Goal: Task Accomplishment & Management: Manage account settings

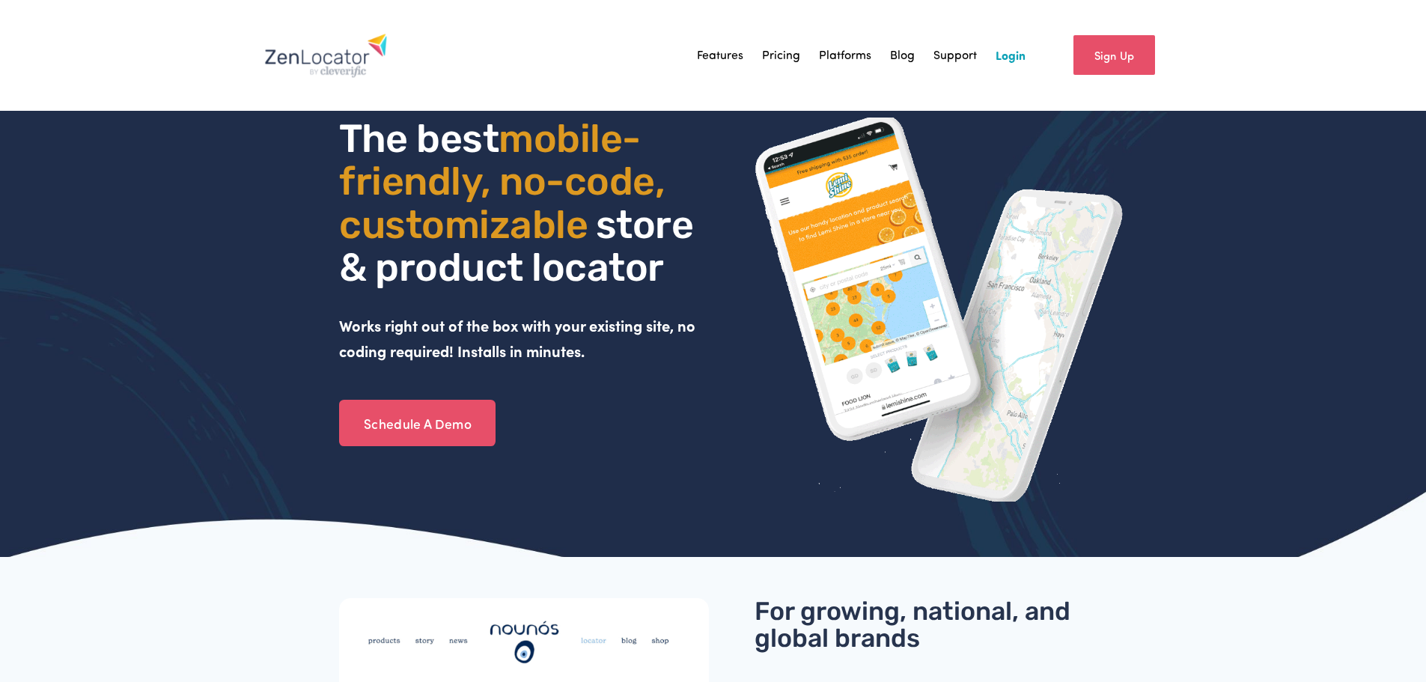
click at [992, 59] on nav "Features Pricing Platforms Blog Support Login" at bounding box center [861, 55] width 329 height 22
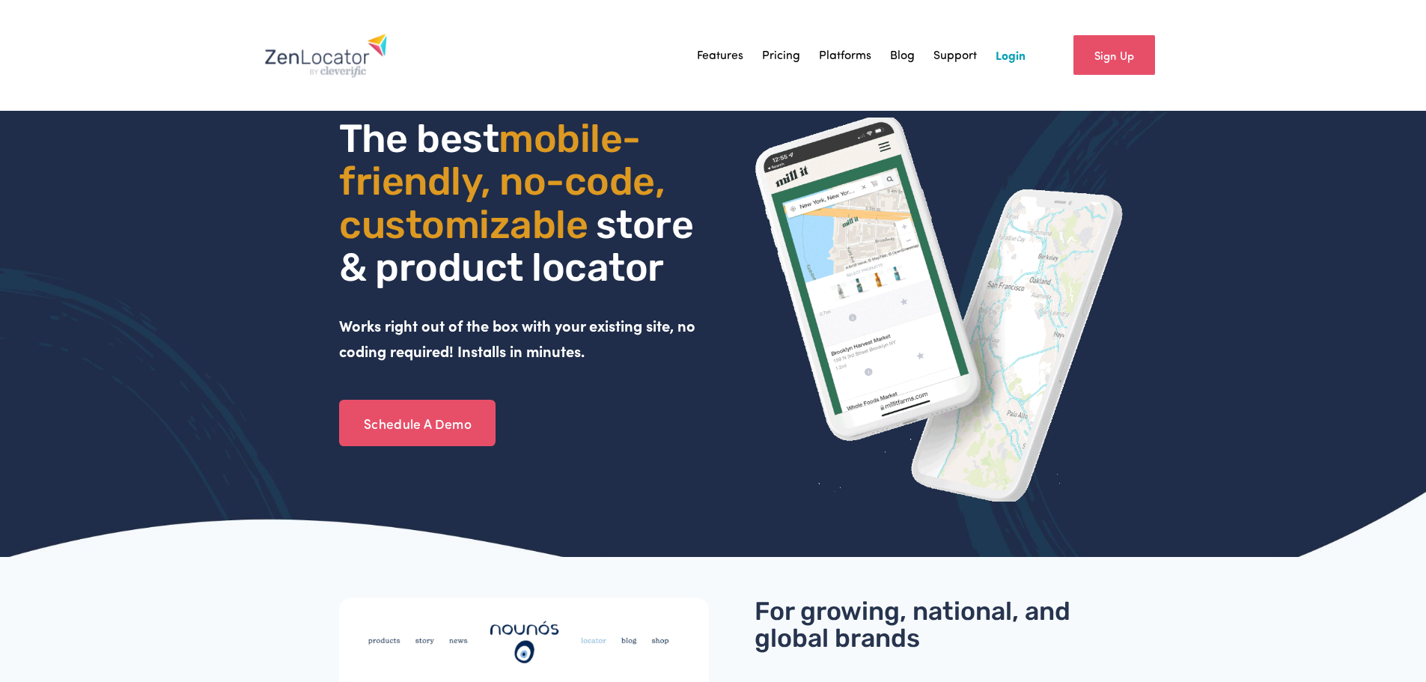
click at [997, 58] on link "Login" at bounding box center [1011, 55] width 30 height 22
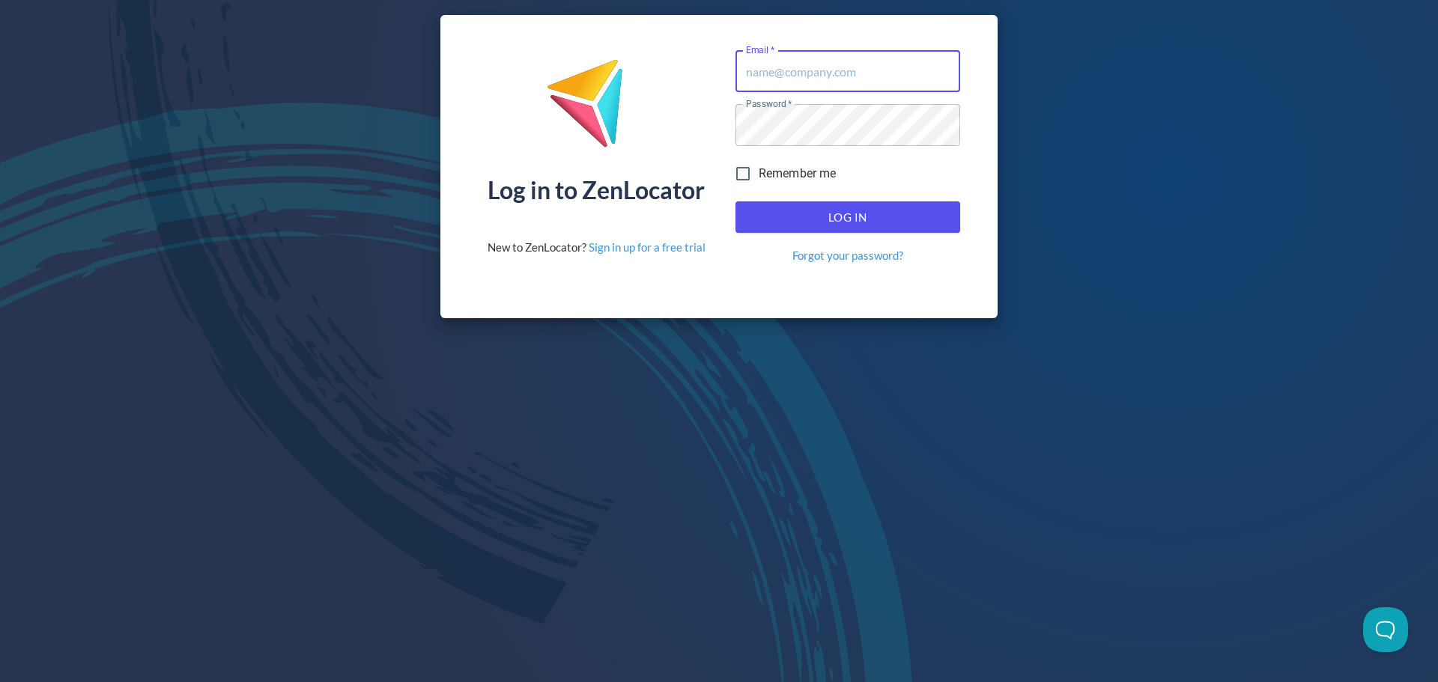
type input "[EMAIL_ADDRESS][DOMAIN_NAME]"
click at [831, 223] on span "Log In" at bounding box center [848, 216] width 192 height 19
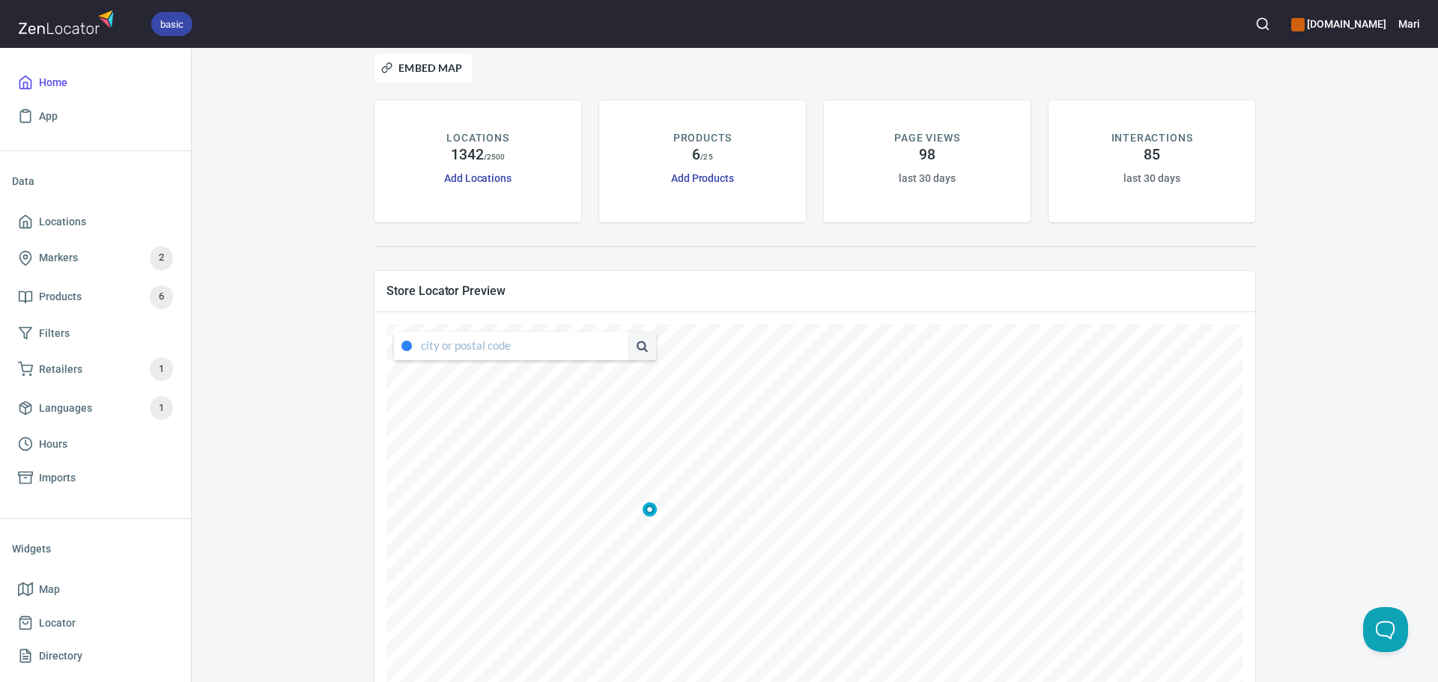
scroll to position [75, 0]
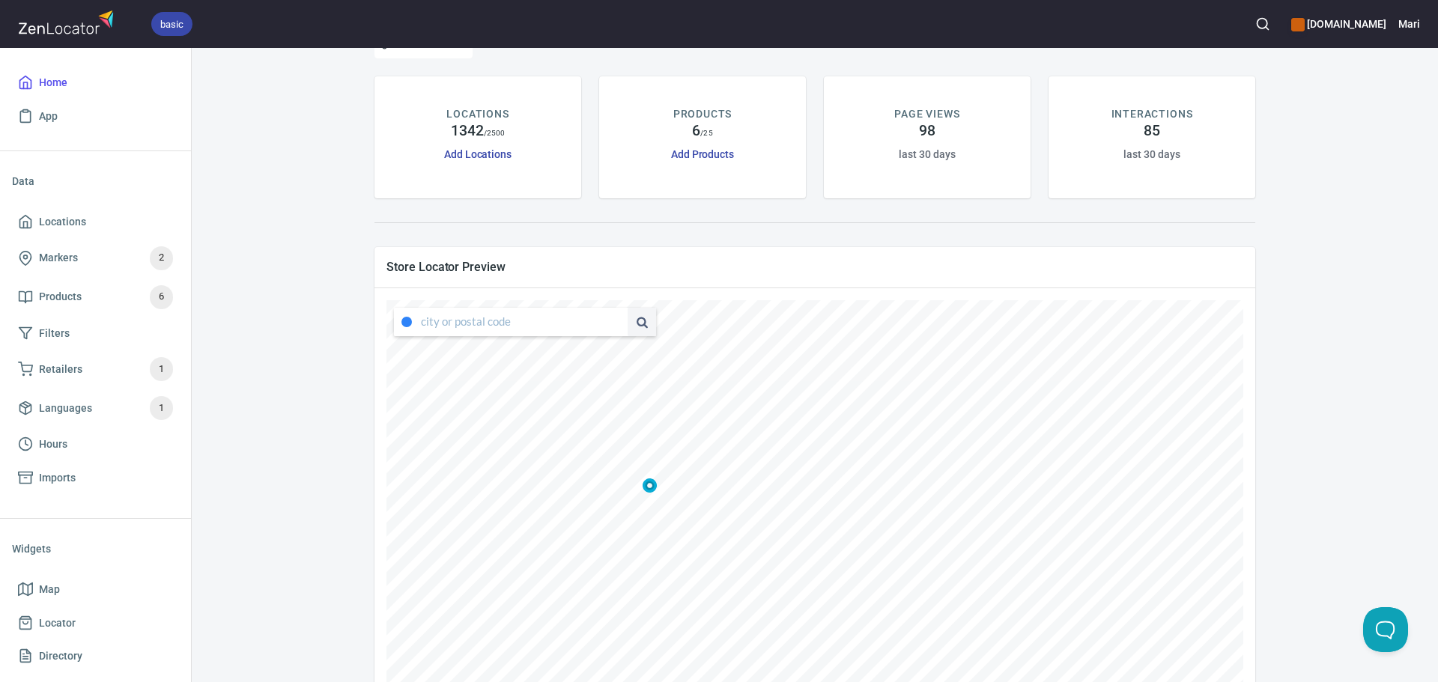
drag, startPoint x: 356, startPoint y: 401, endPoint x: 301, endPoint y: 428, distance: 61.3
click at [305, 433] on div "[DOMAIN_NAME] Embed Map LOCATIONS 1342 / 2500 Add Locations PRODUCTS 6 / 25 Add…" at bounding box center [815, 394] width 1210 height 806
click at [86, 227] on span "Locations" at bounding box center [95, 222] width 155 height 19
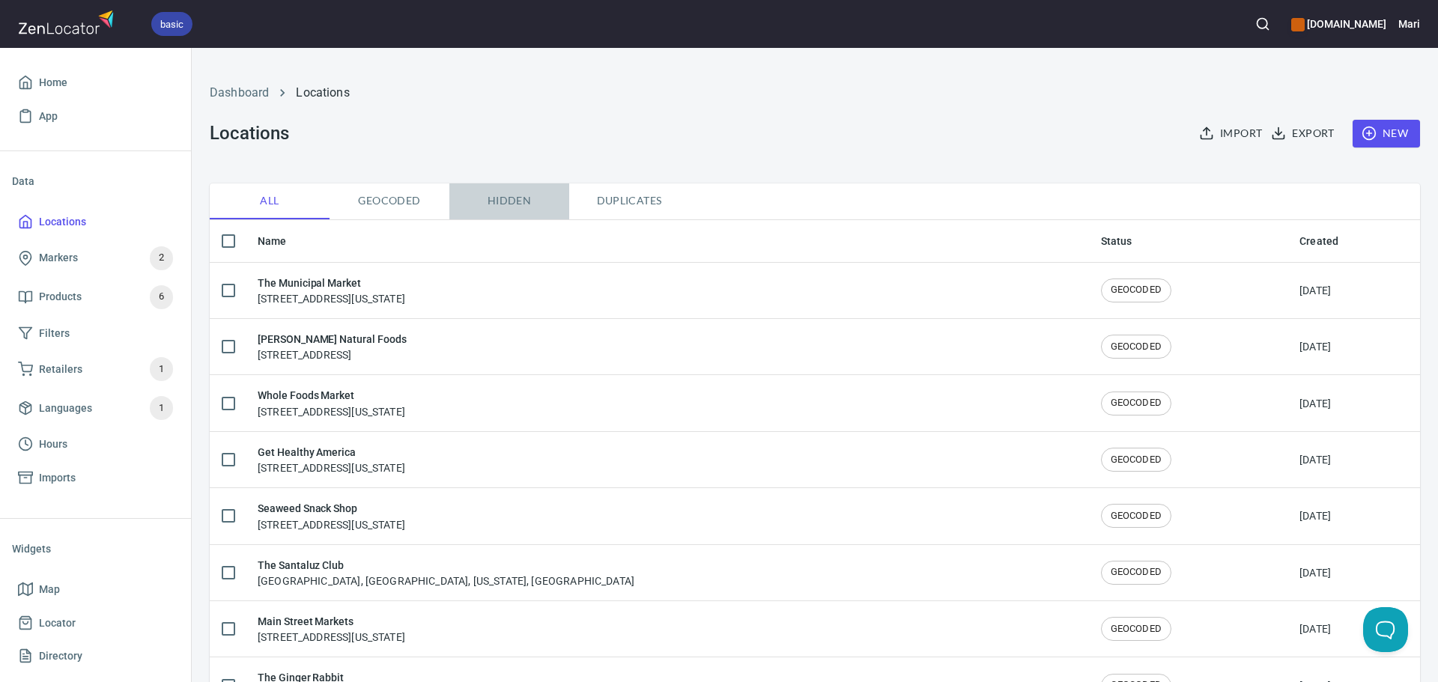
click at [523, 203] on span "Hidden" at bounding box center [509, 201] width 102 height 19
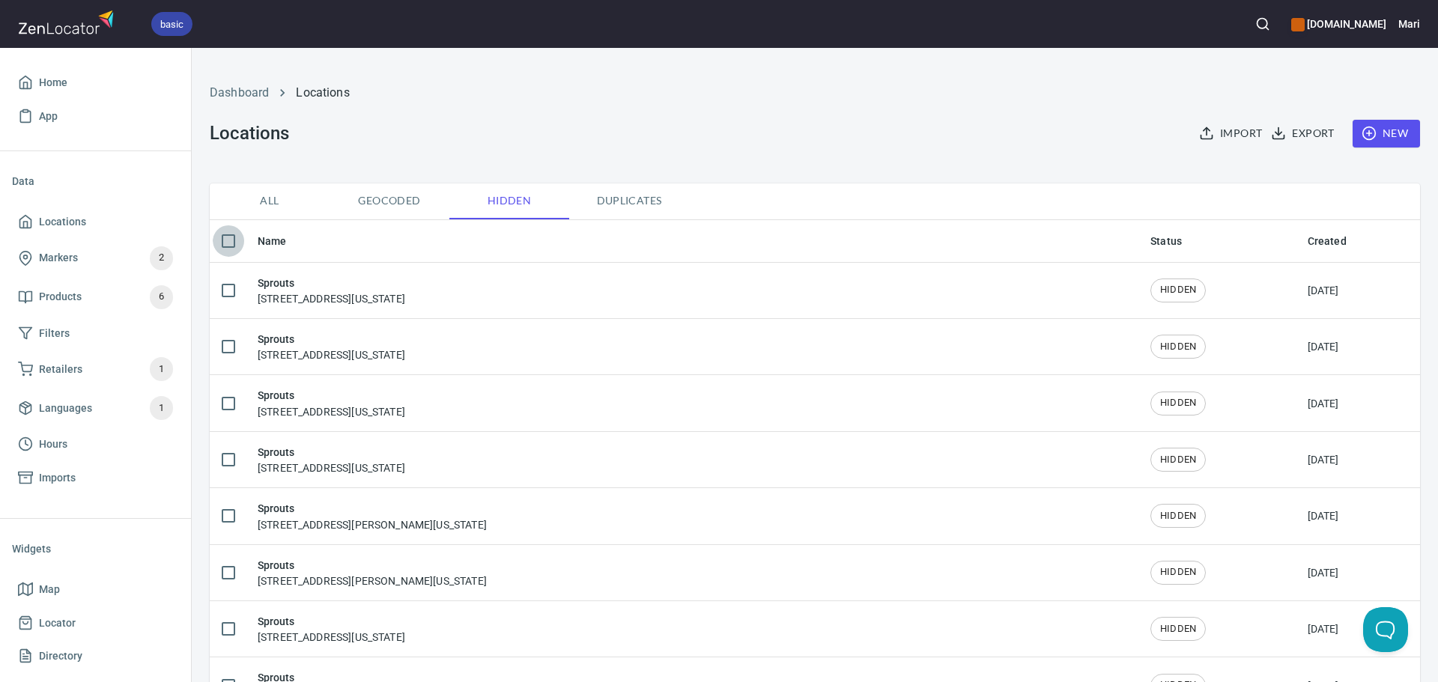
click at [224, 237] on input "checkbox" at bounding box center [228, 240] width 31 height 31
checkbox input "true"
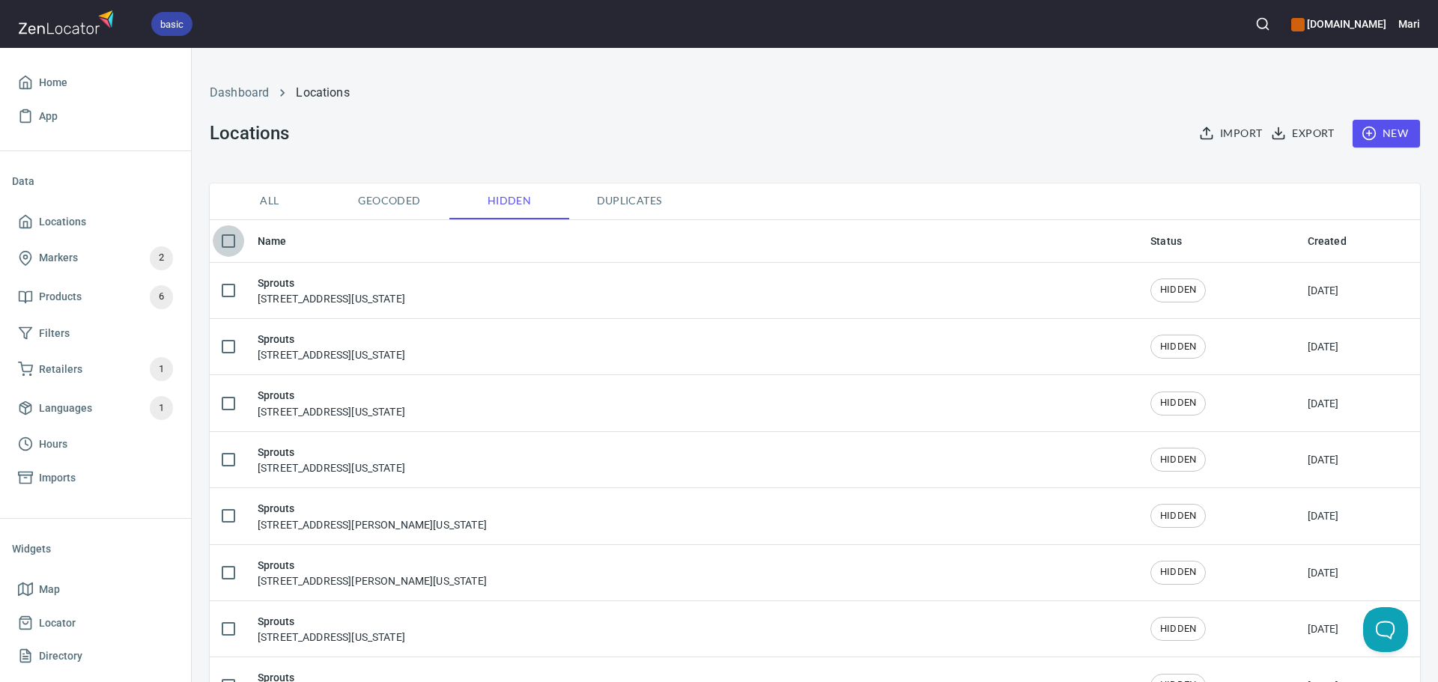
checkbox input "true"
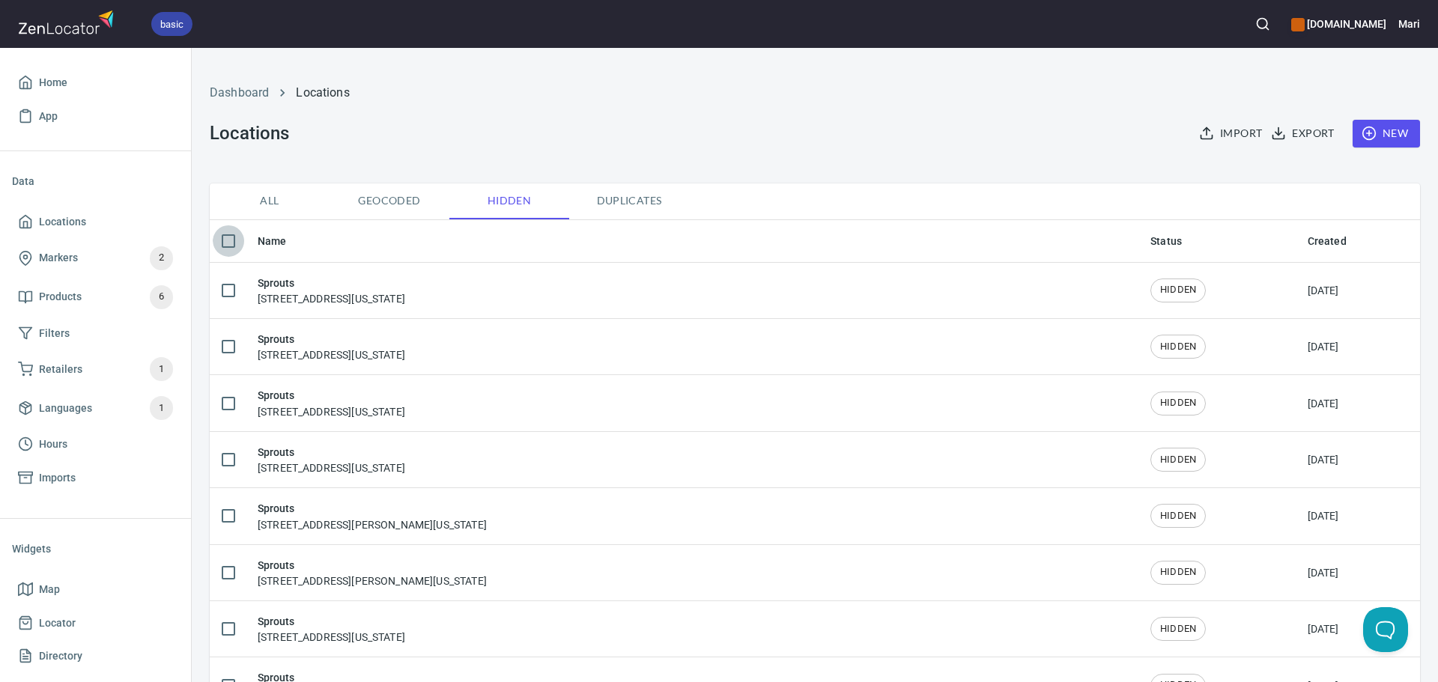
checkbox input "true"
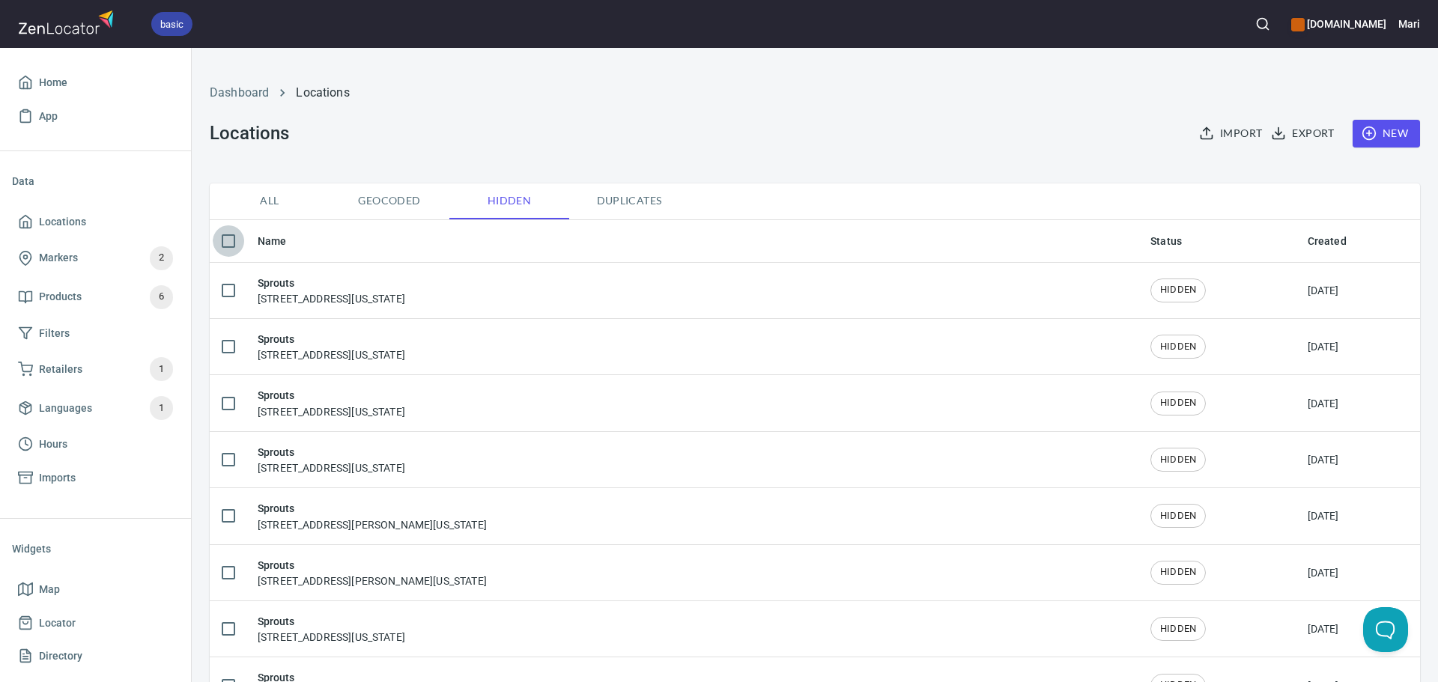
checkbox input "true"
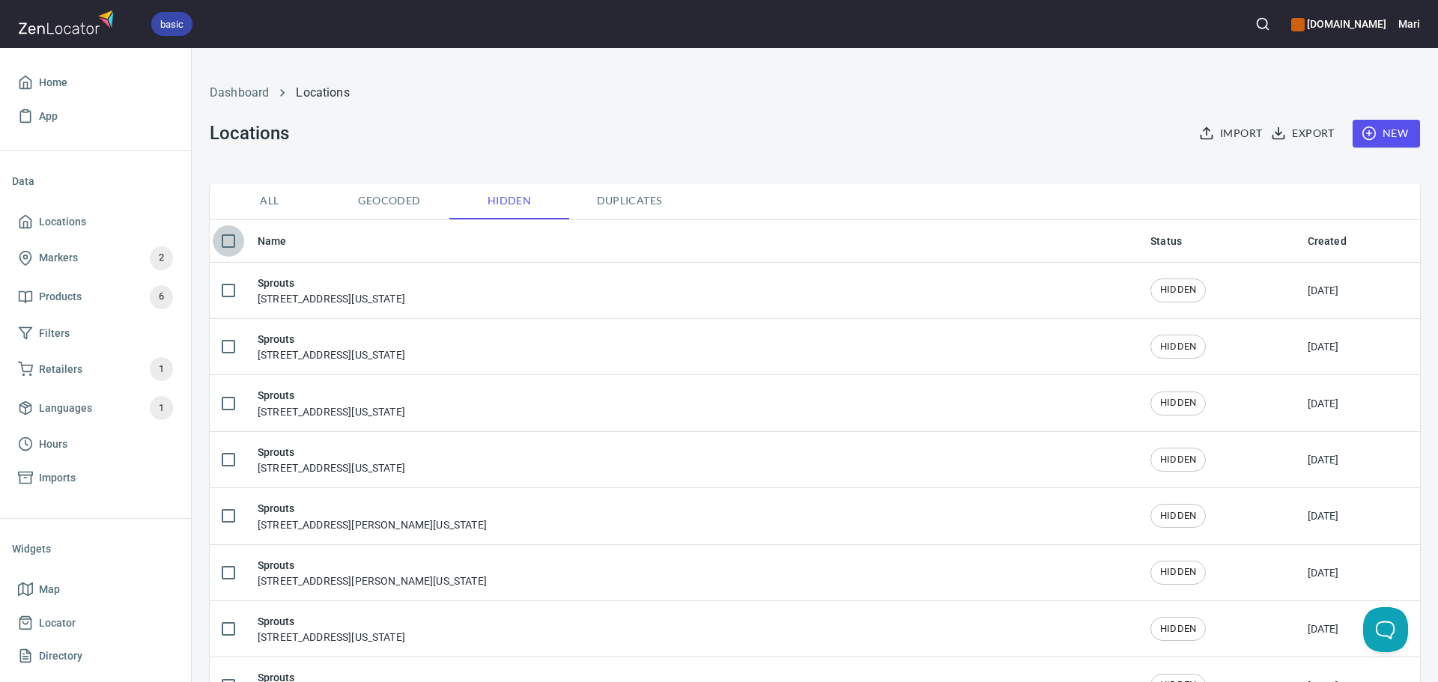
checkbox input "true"
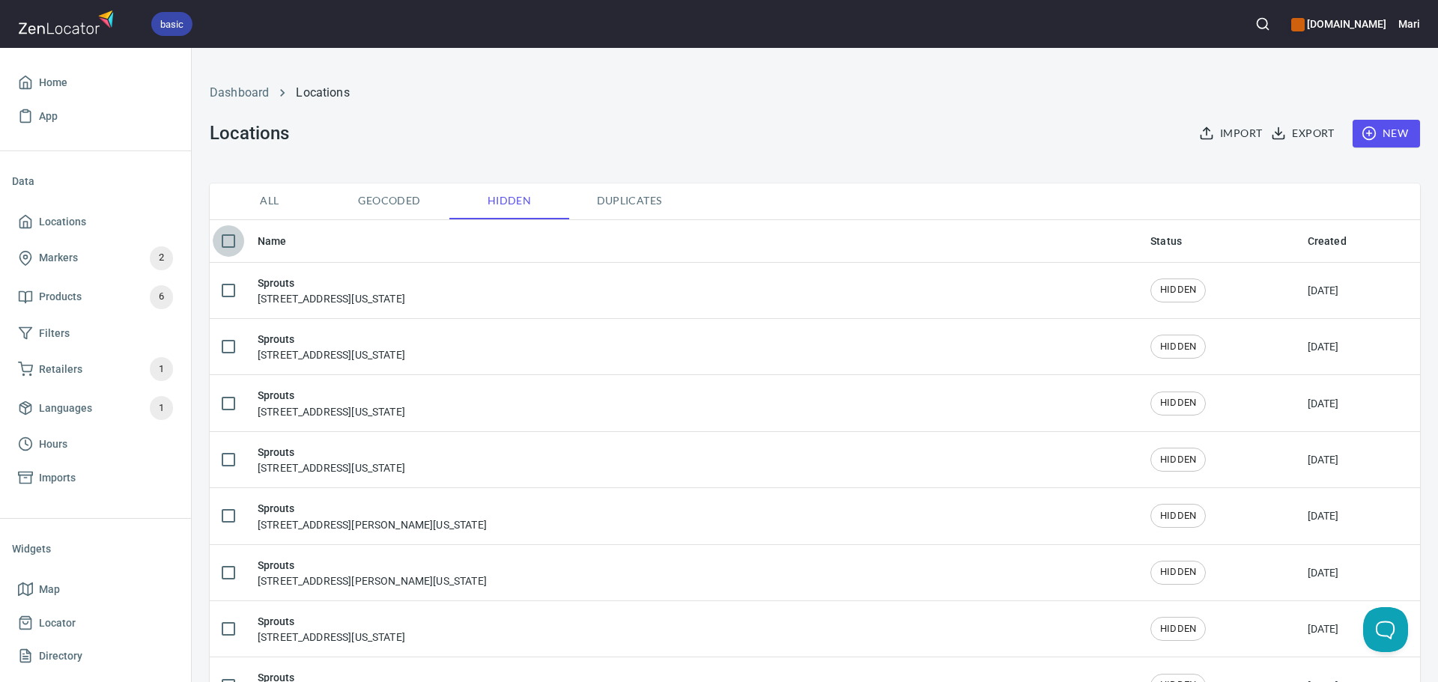
checkbox input "true"
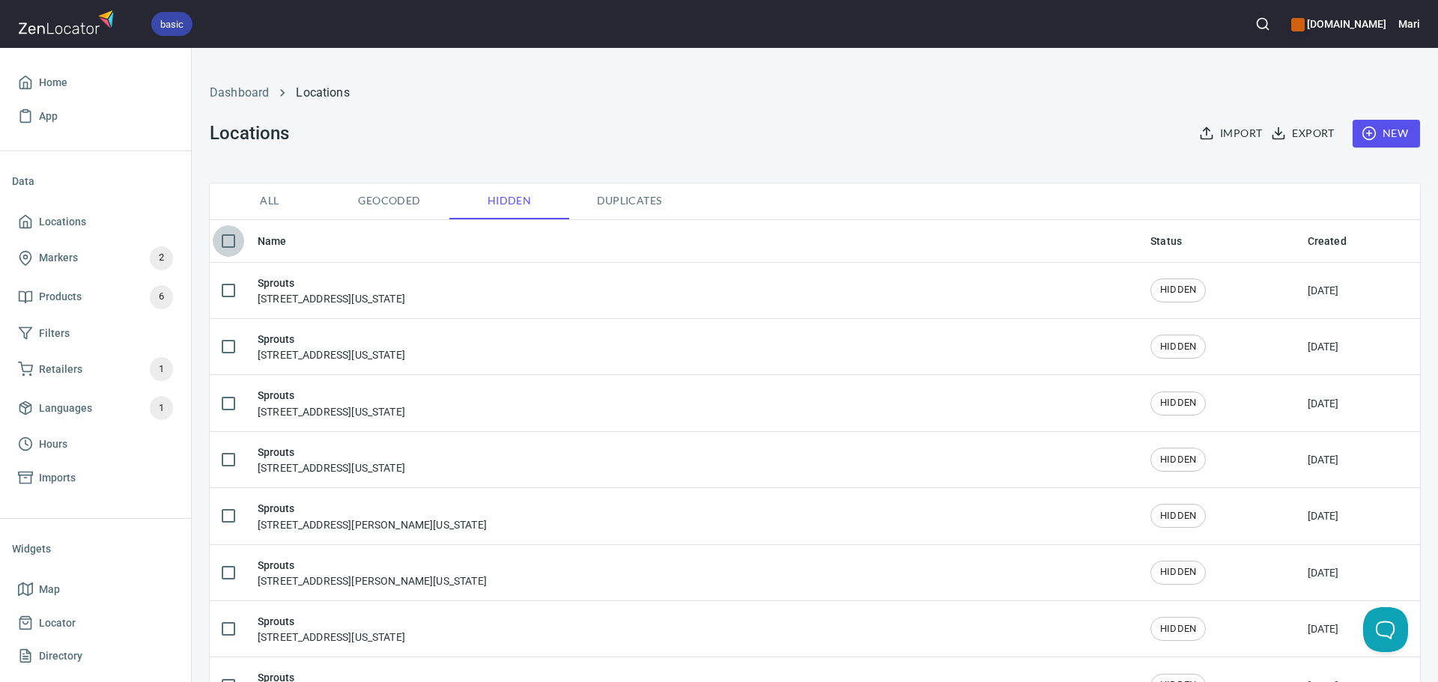
checkbox input "true"
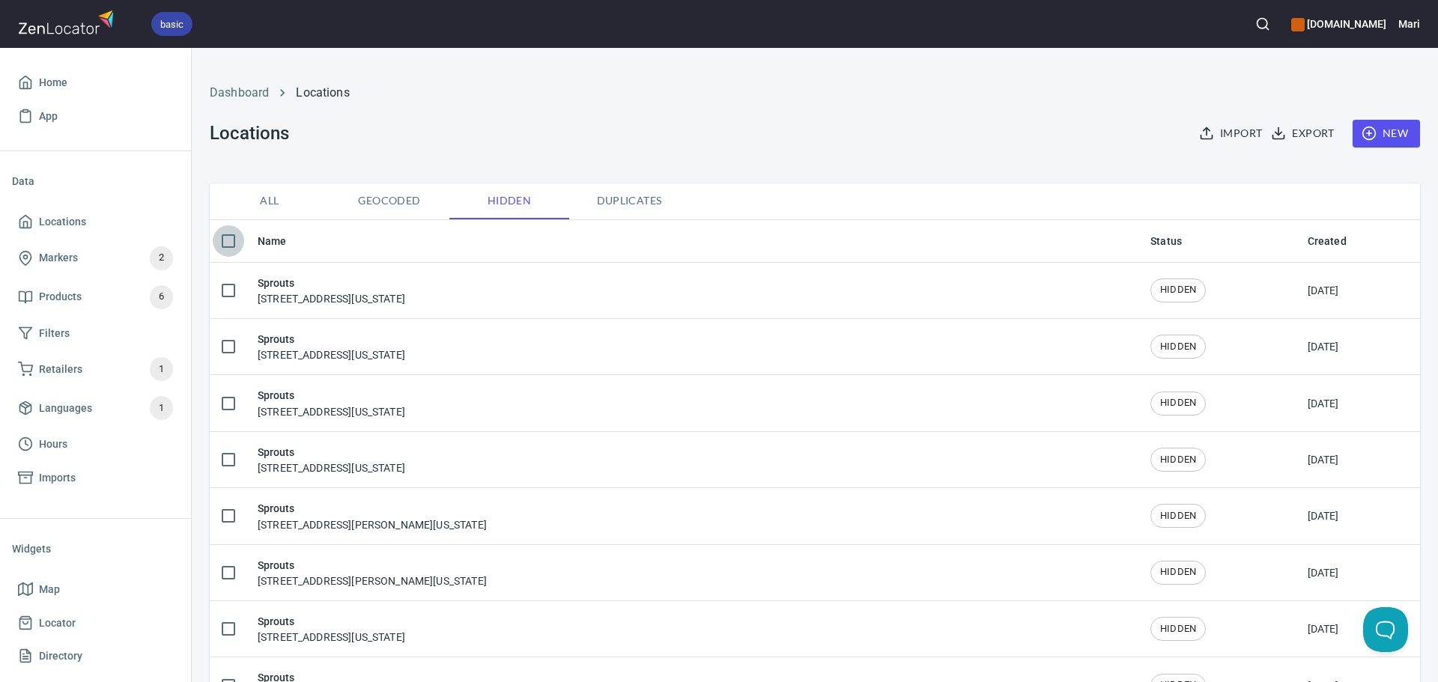
checkbox input "true"
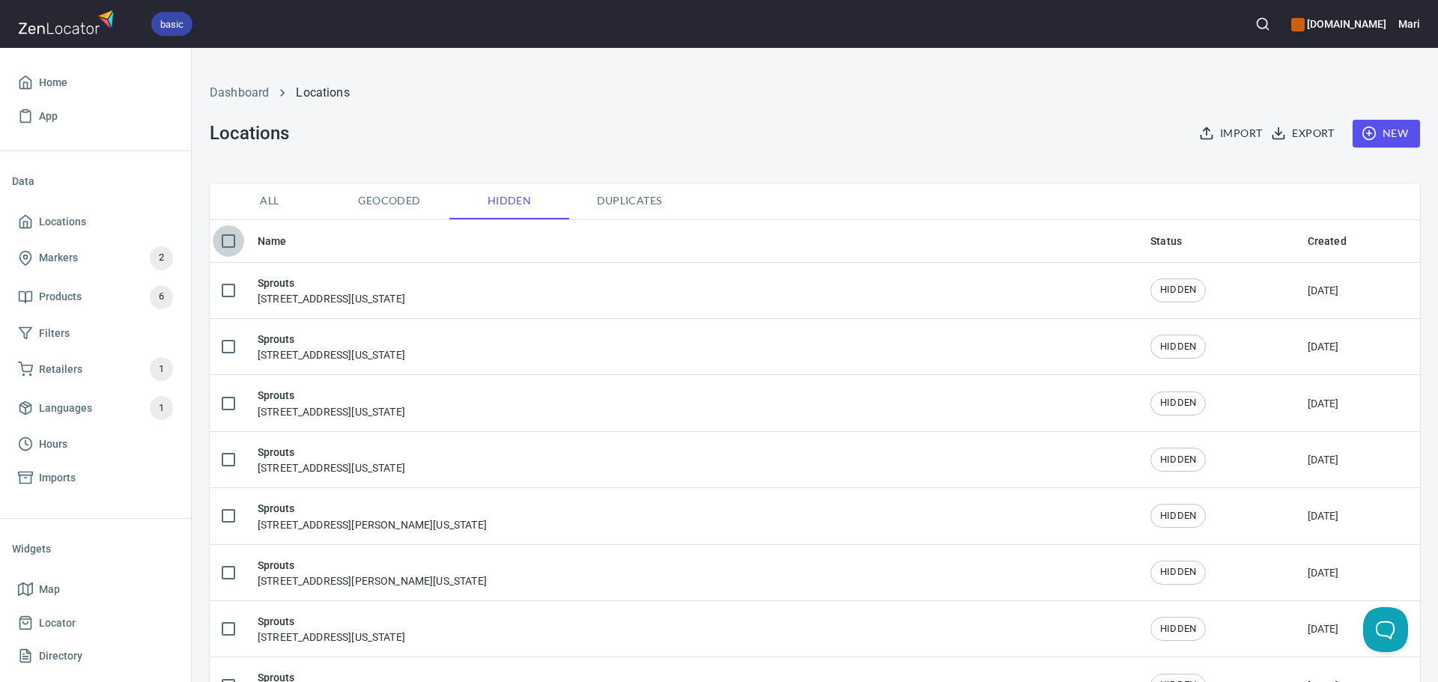
checkbox input "true"
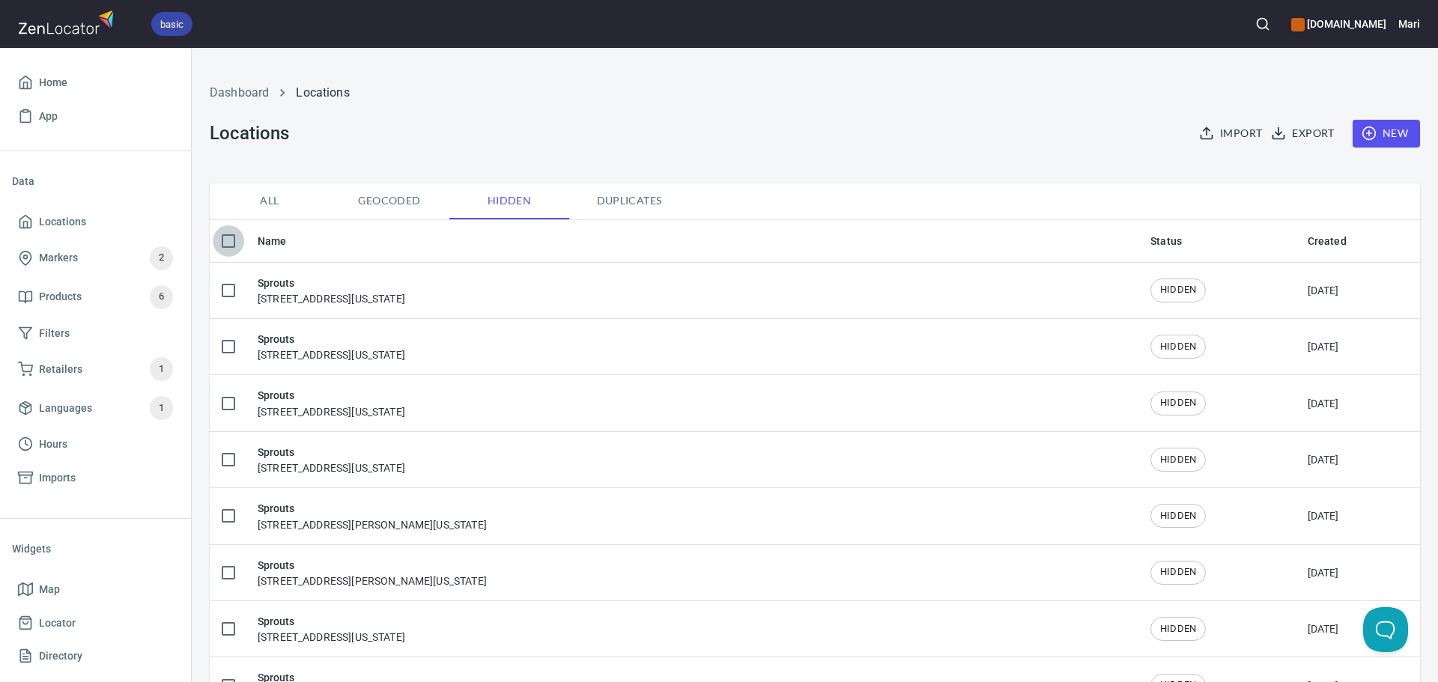
checkbox input "true"
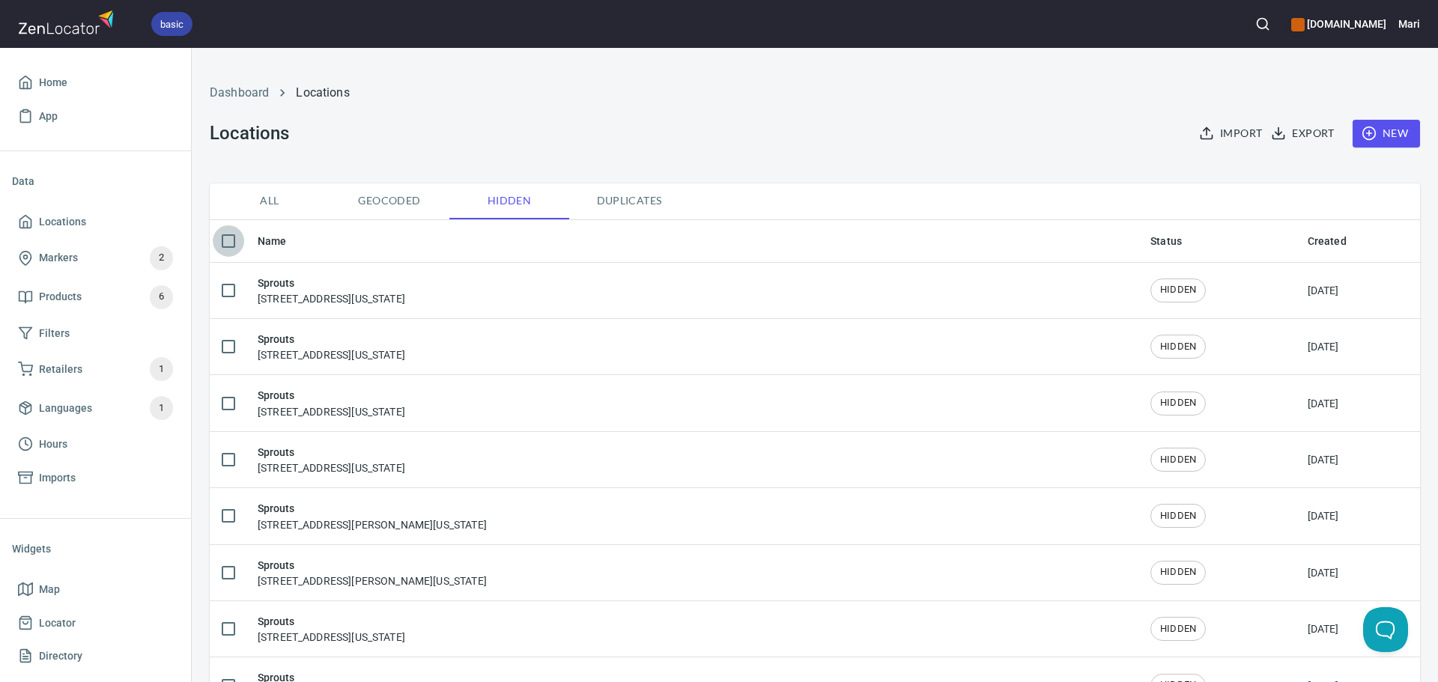
checkbox input "true"
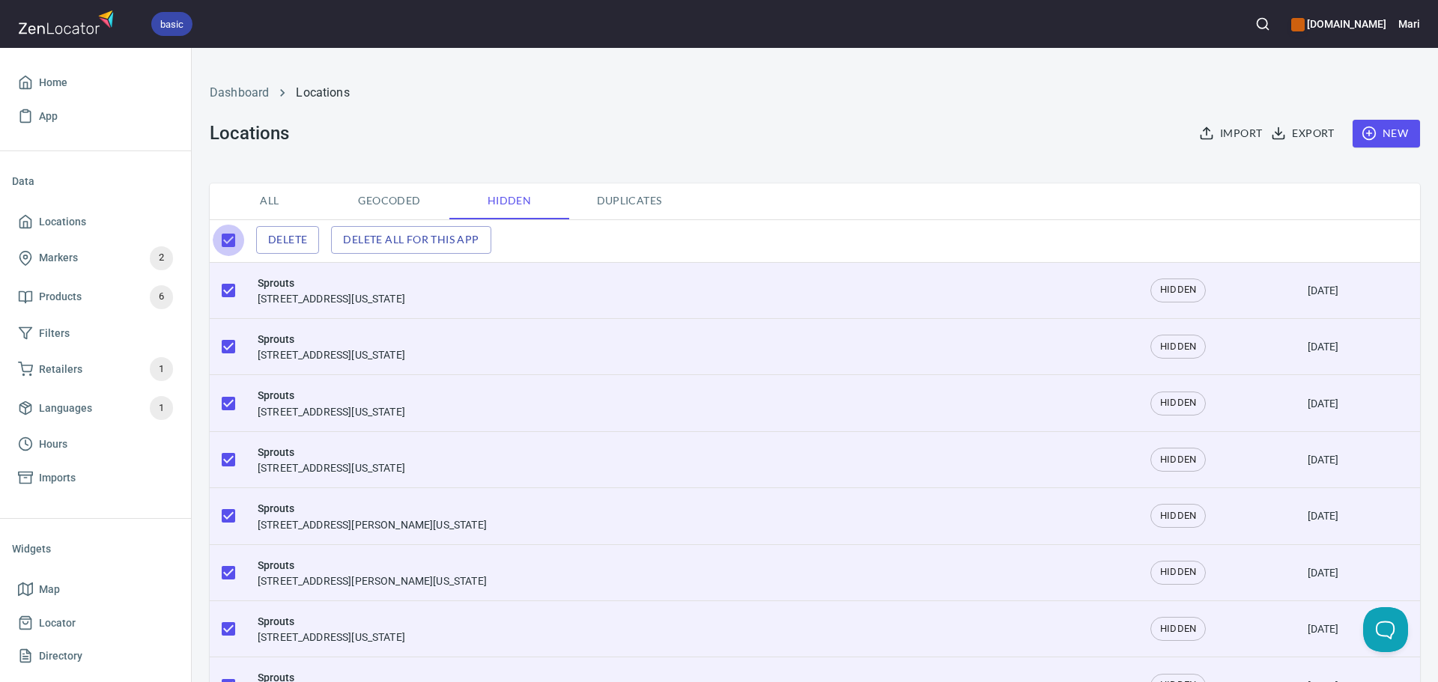
click at [224, 237] on input "checkbox" at bounding box center [228, 240] width 31 height 31
checkbox input "false"
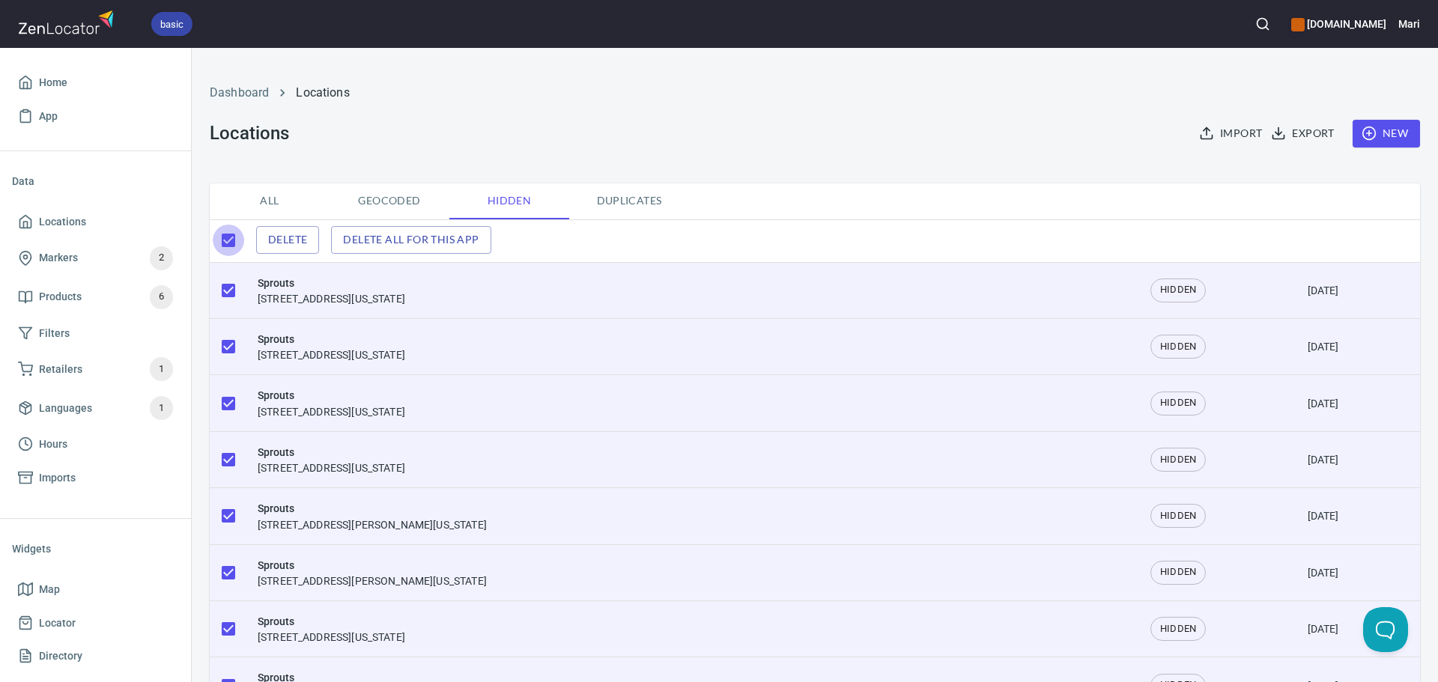
checkbox input "false"
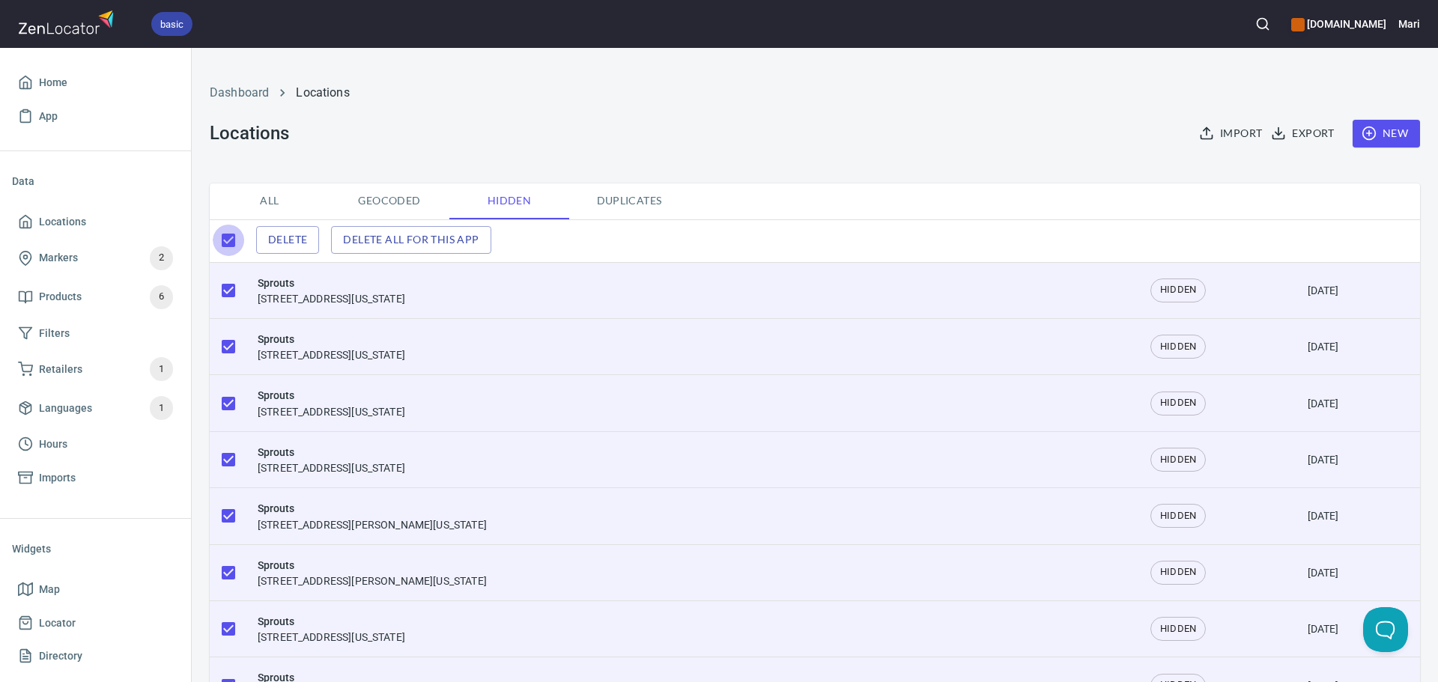
checkbox input "false"
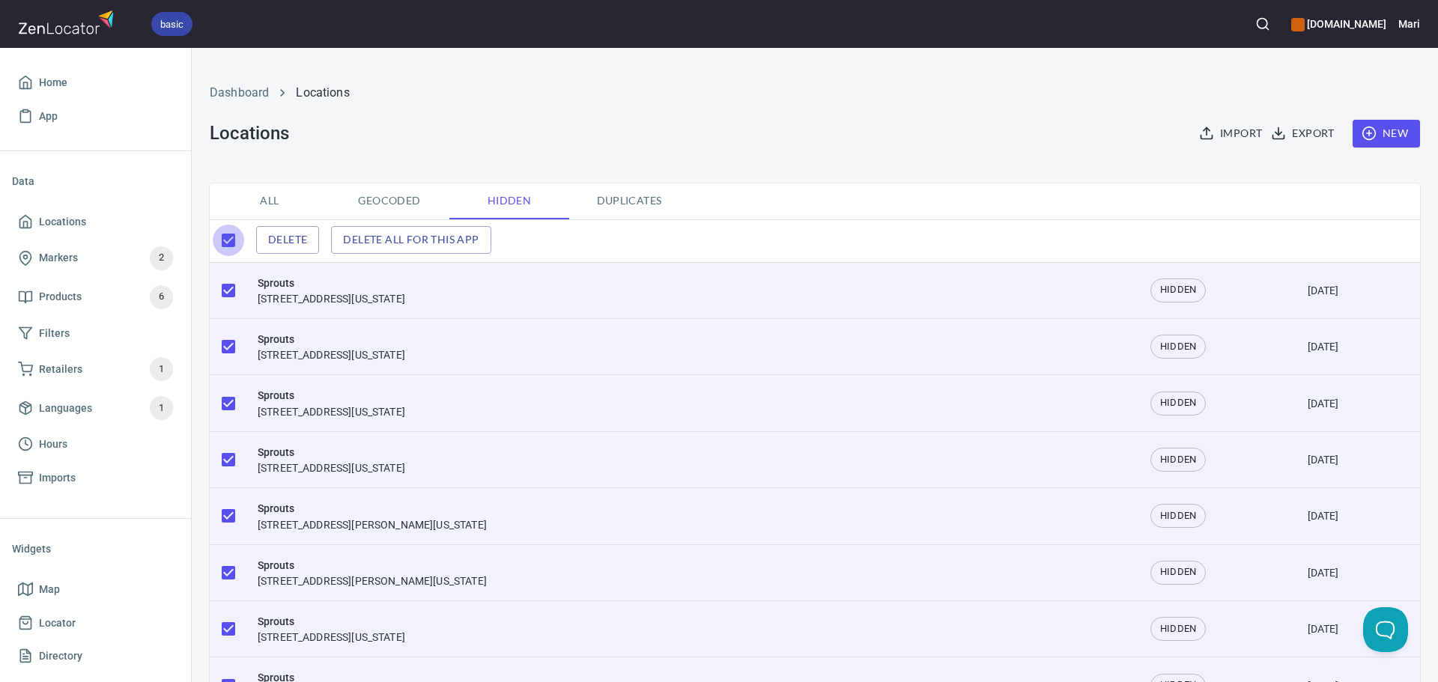
checkbox input "false"
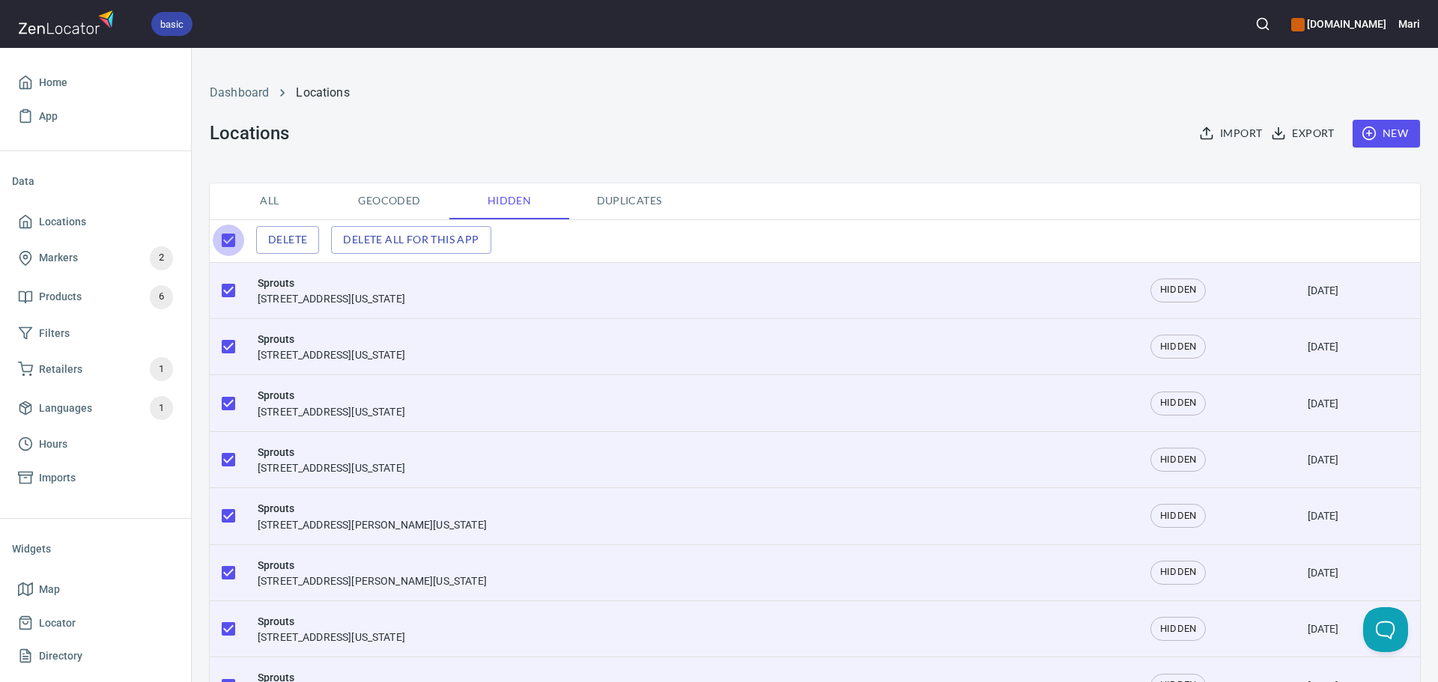
checkbox input "false"
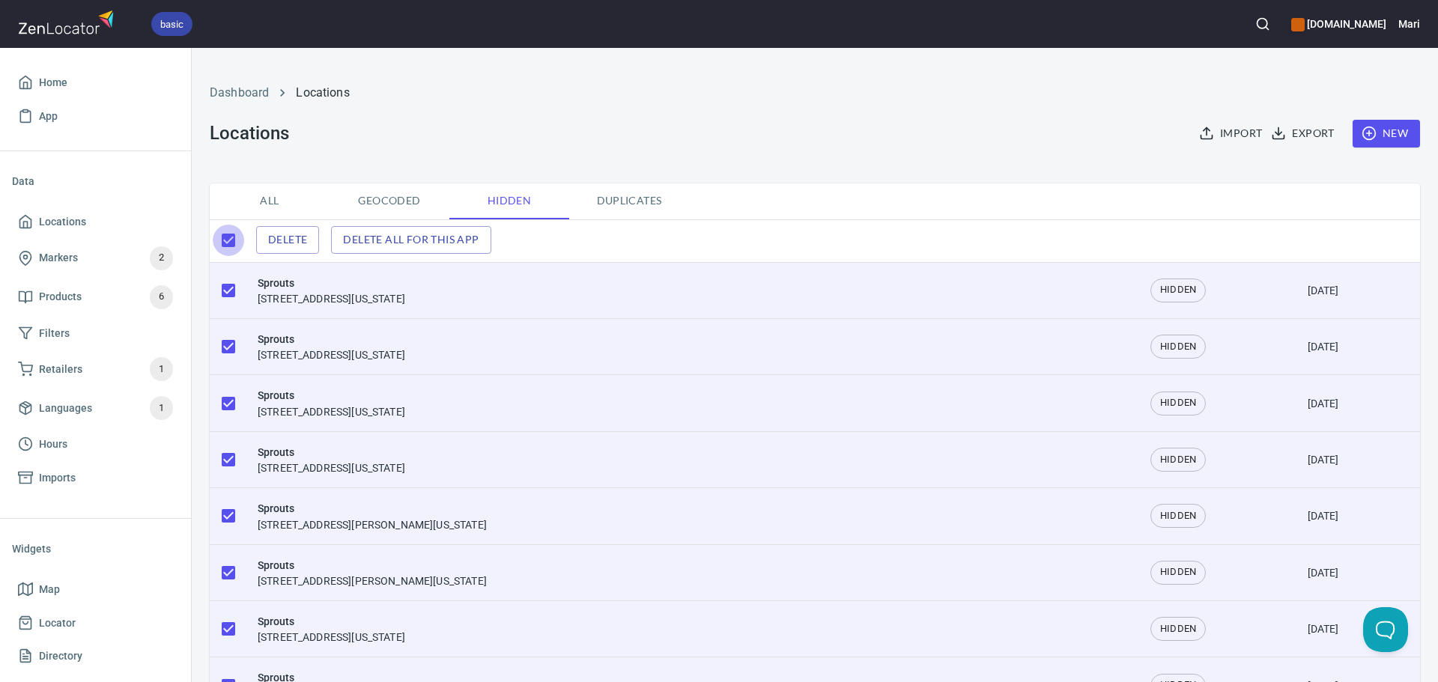
checkbox input "false"
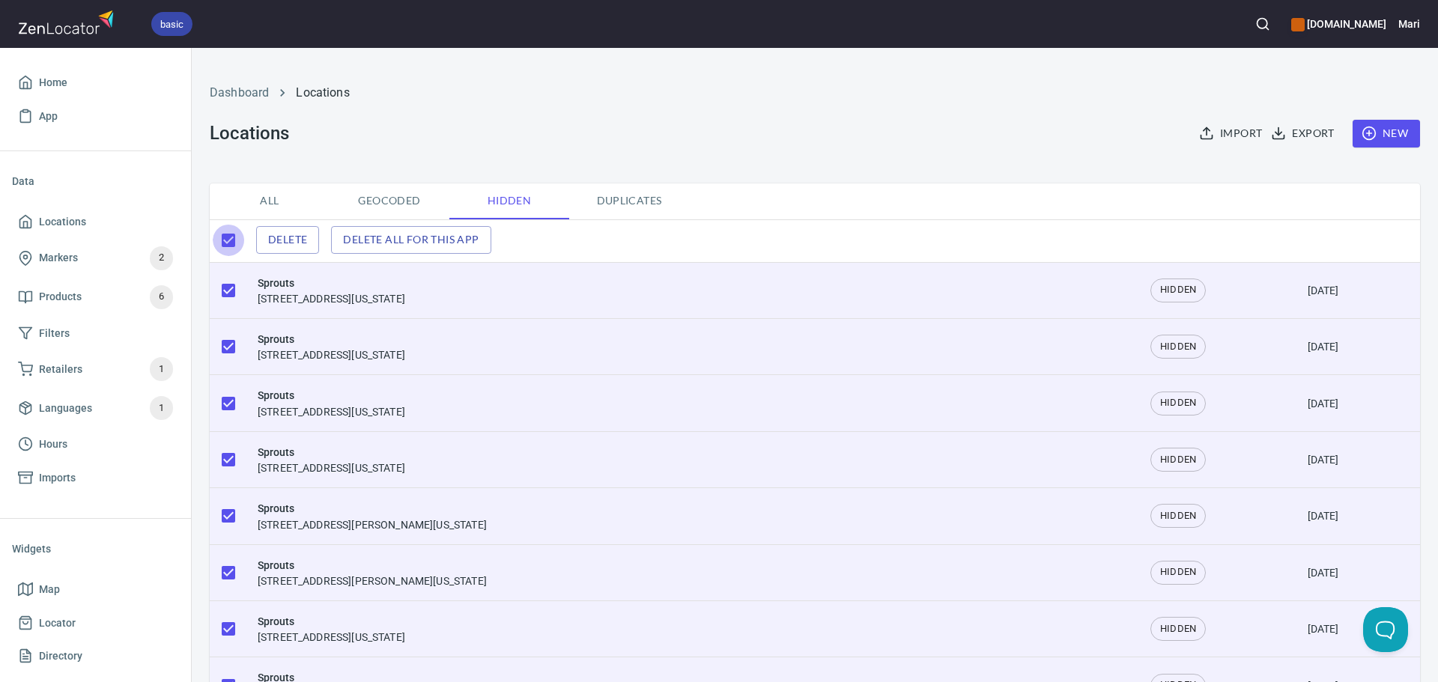
checkbox input "false"
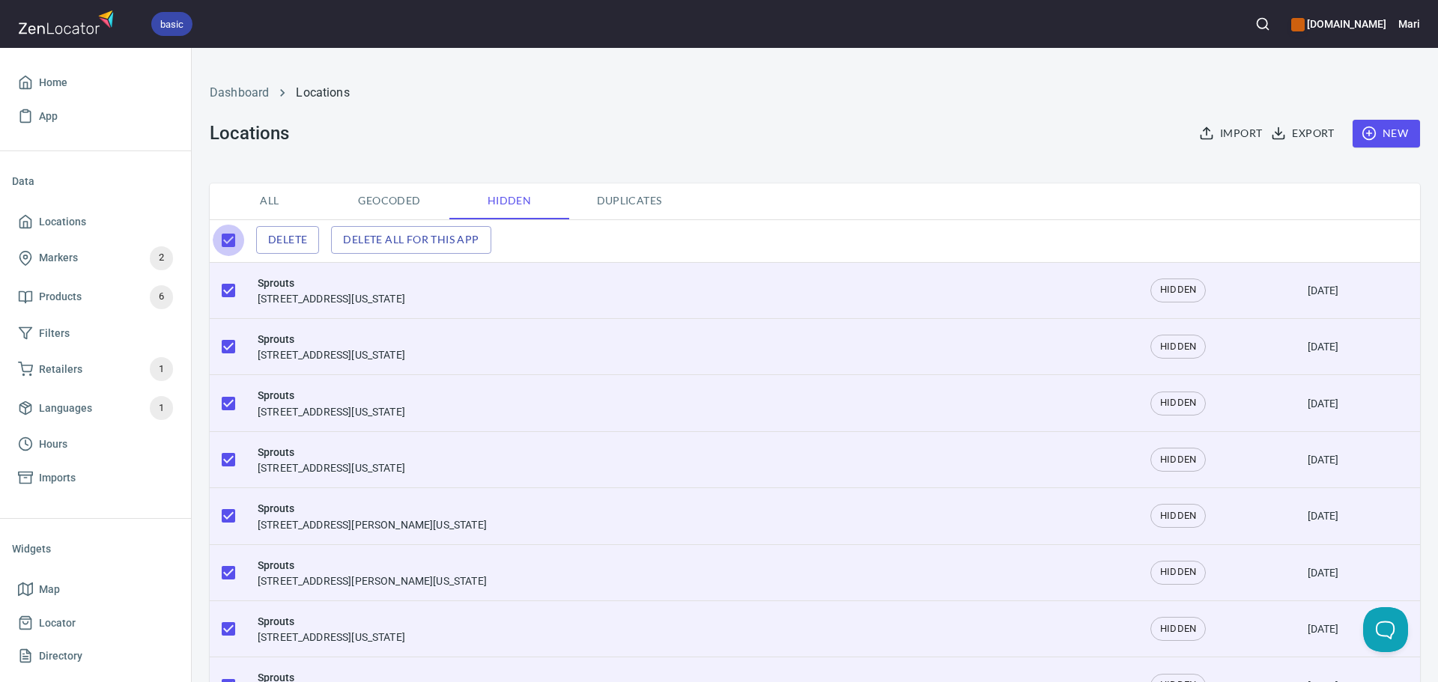
checkbox input "false"
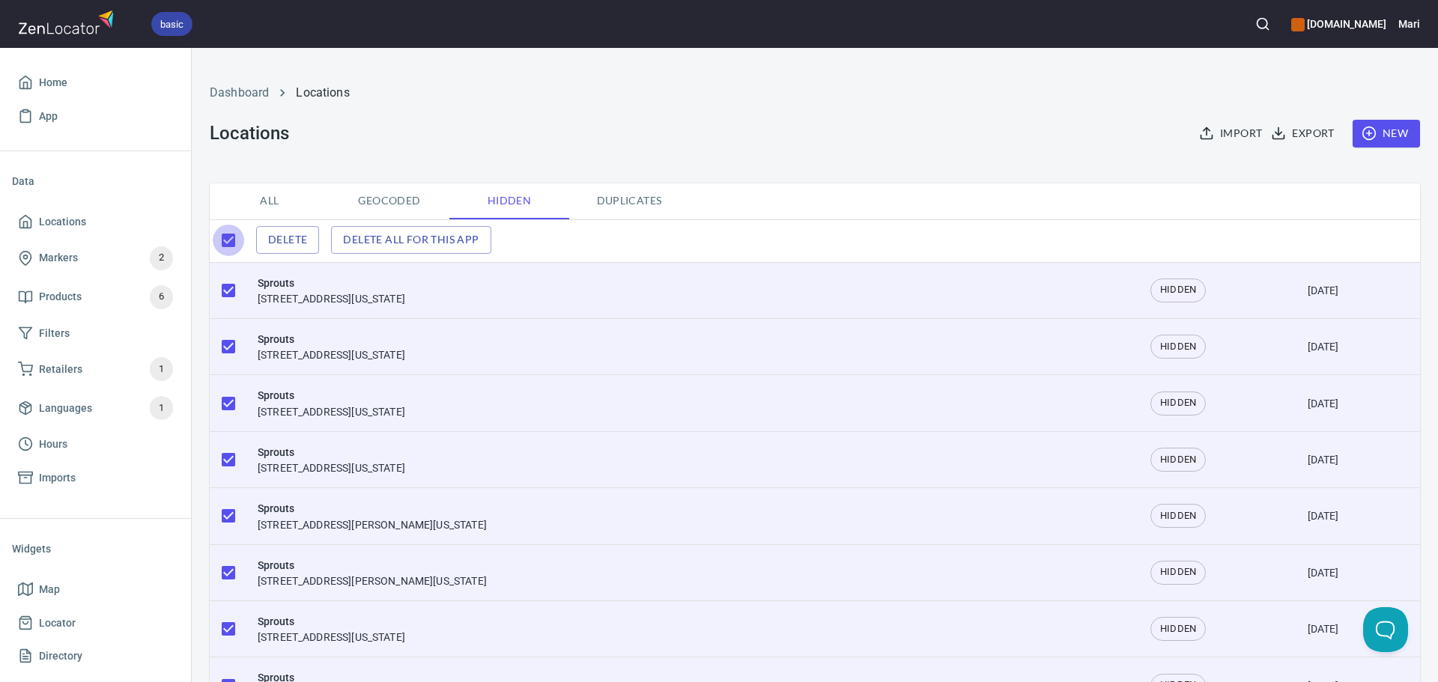
checkbox input "false"
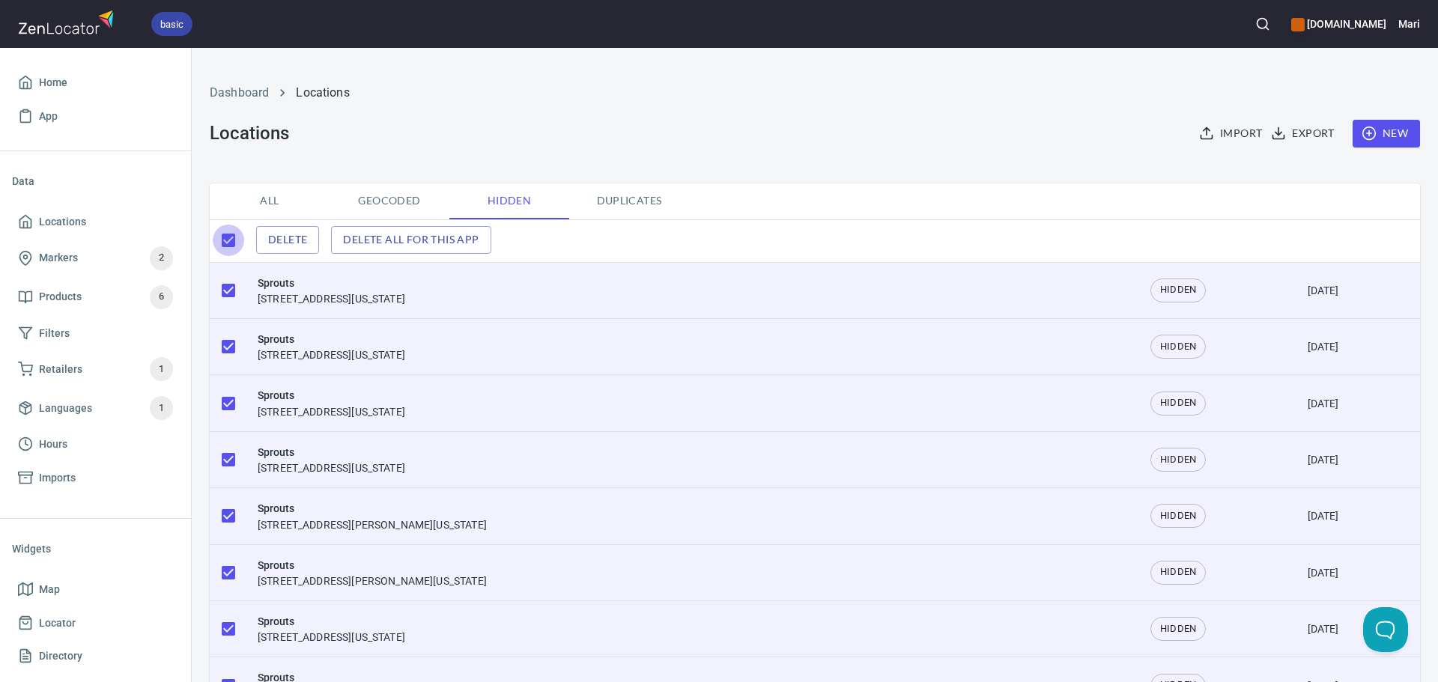
checkbox input "false"
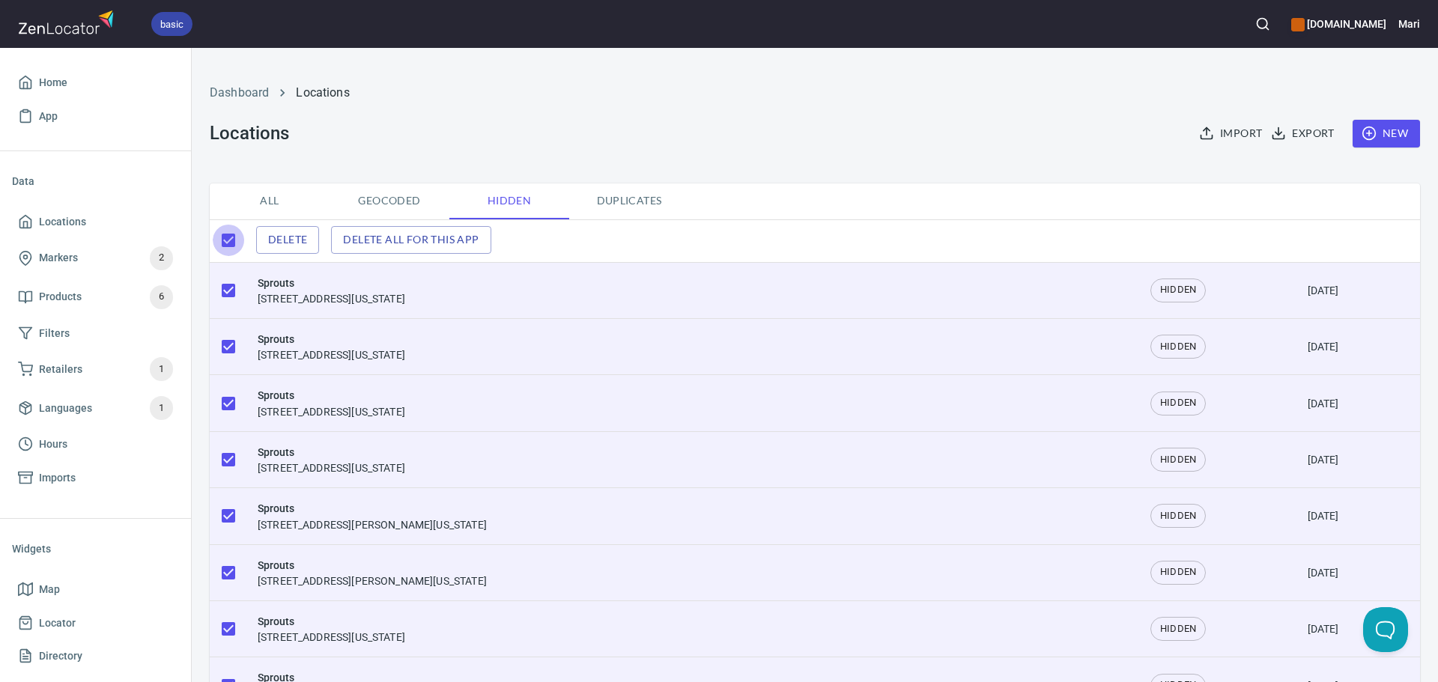
checkbox input "false"
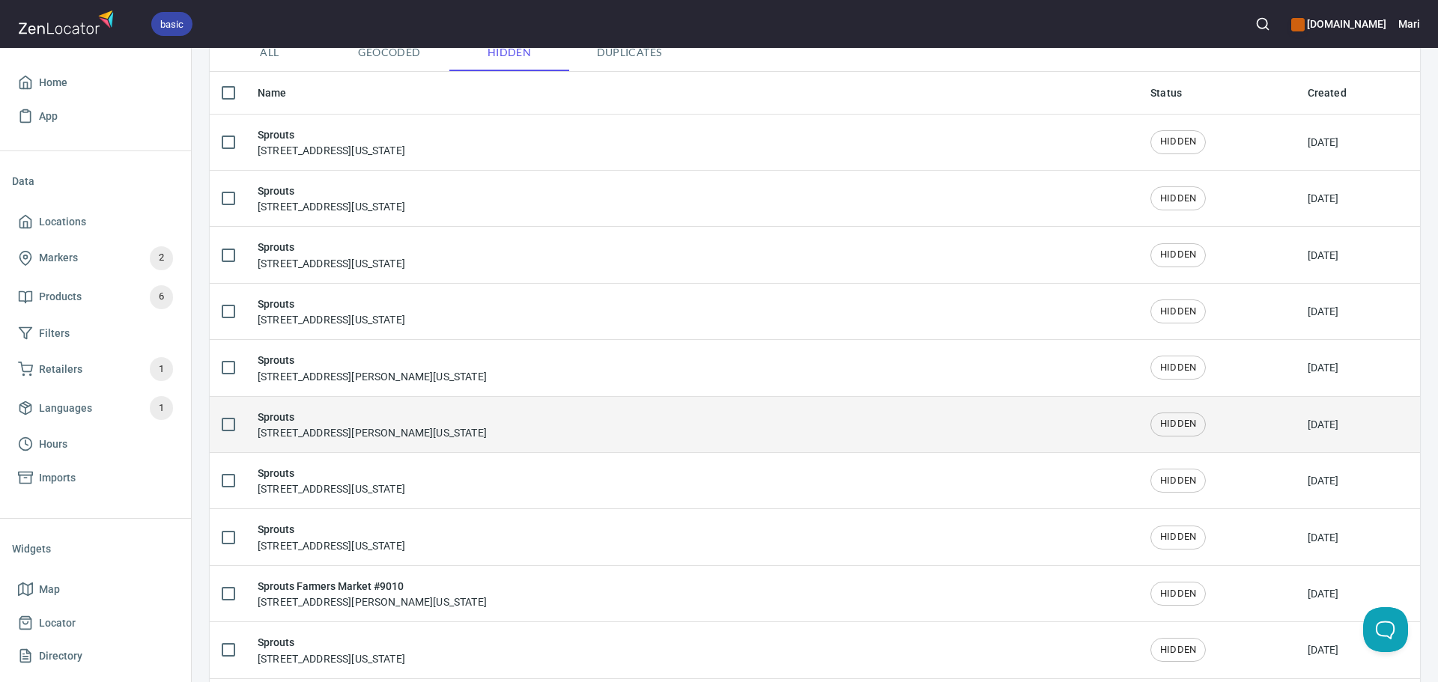
scroll to position [150, 0]
click at [1164, 422] on span "HIDDEN" at bounding box center [1178, 423] width 54 height 14
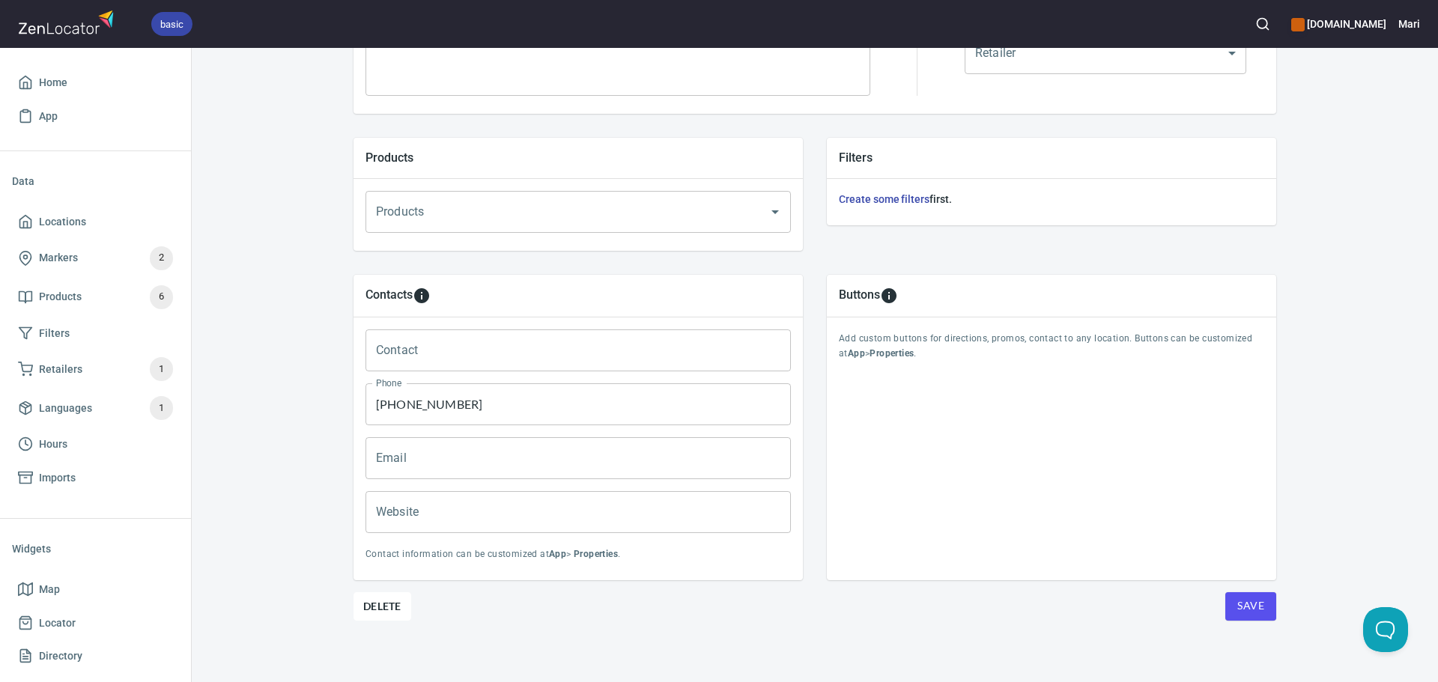
scroll to position [457, 0]
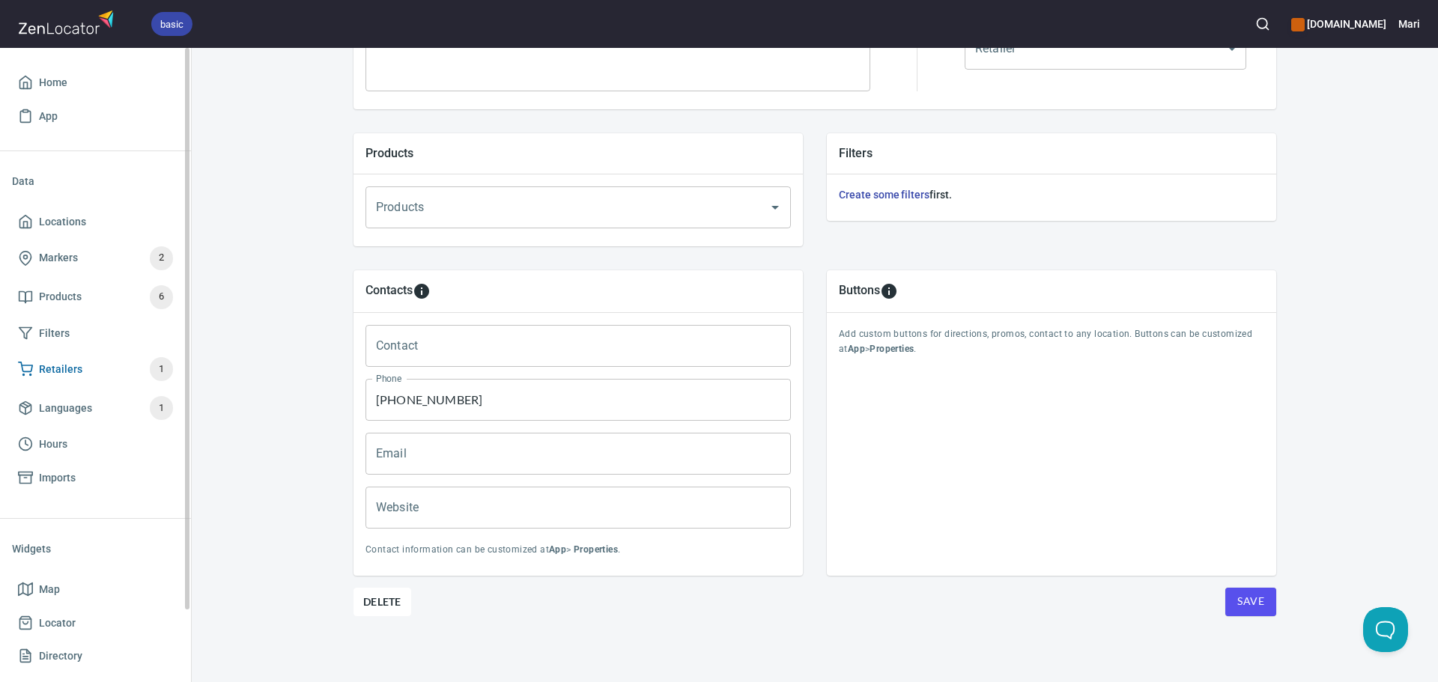
click at [118, 375] on span "Retailers 1" at bounding box center [95, 369] width 155 height 24
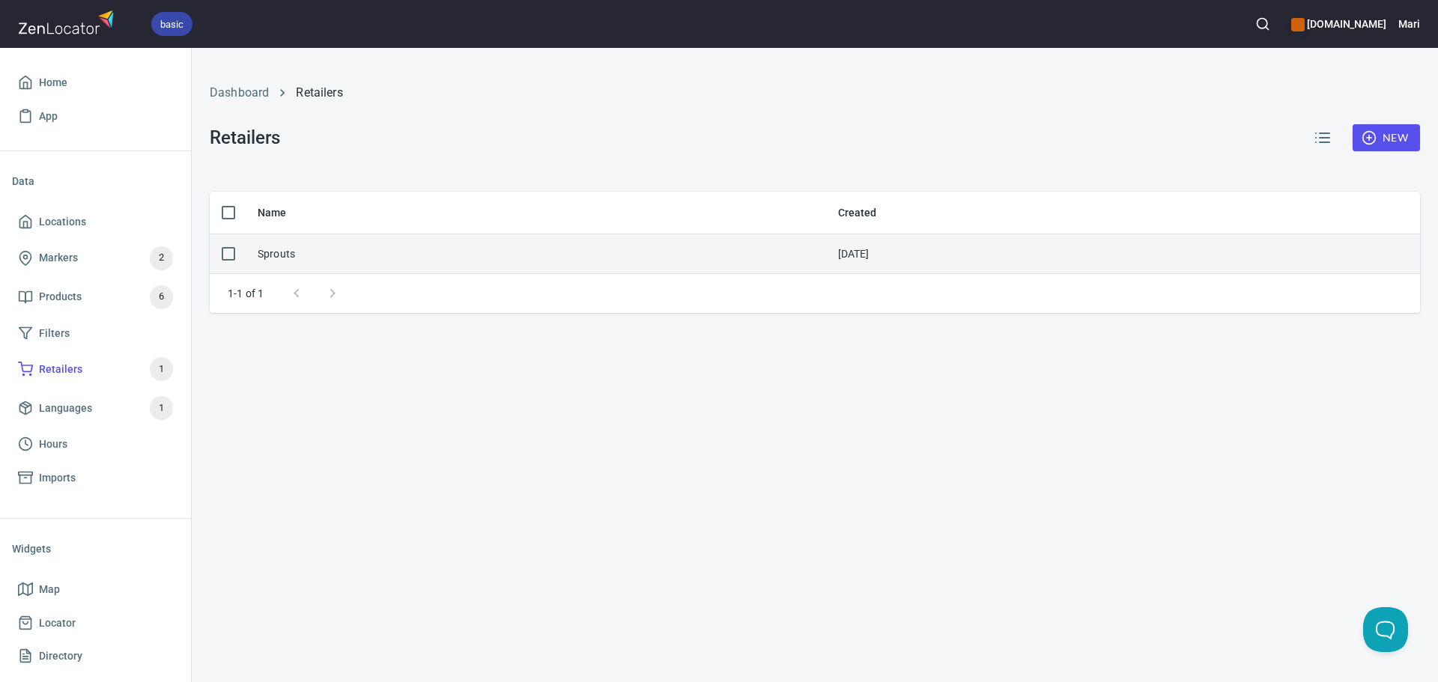
click at [263, 252] on div "Sprouts" at bounding box center [276, 253] width 37 height 15
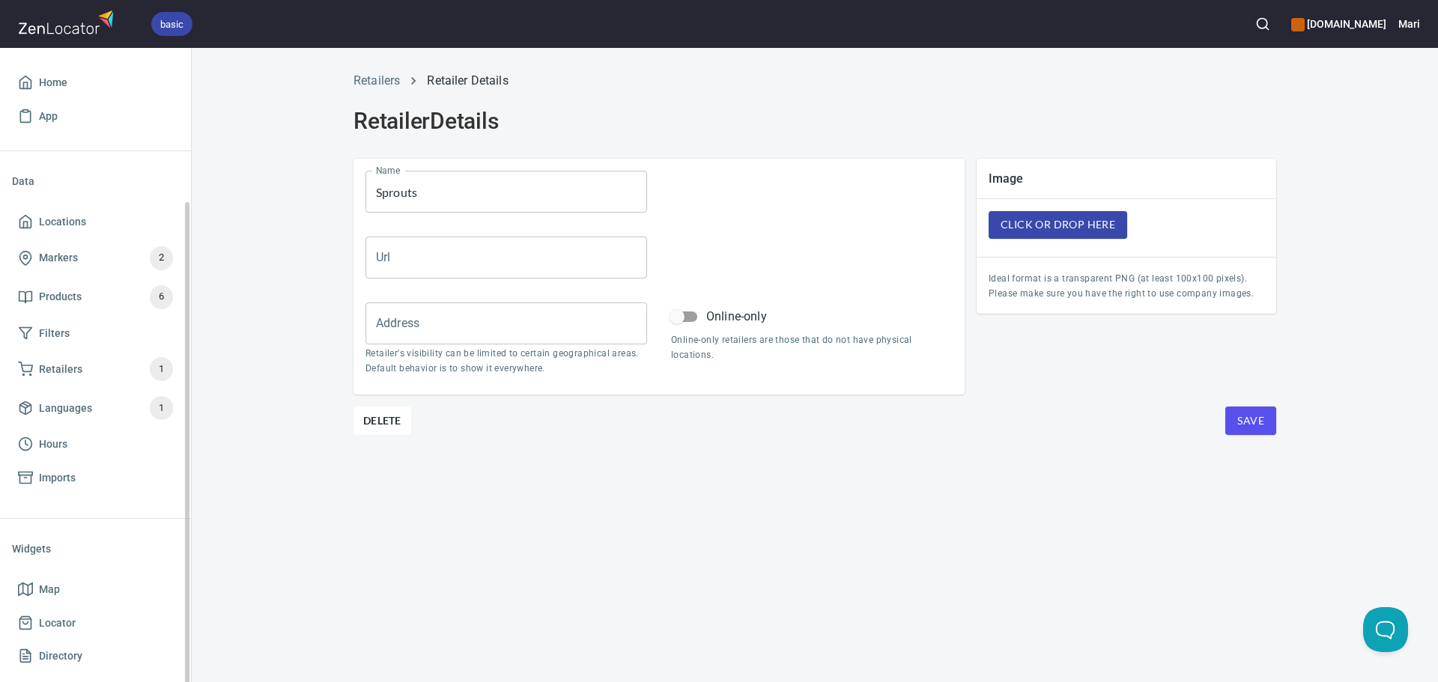
scroll to position [82, 0]
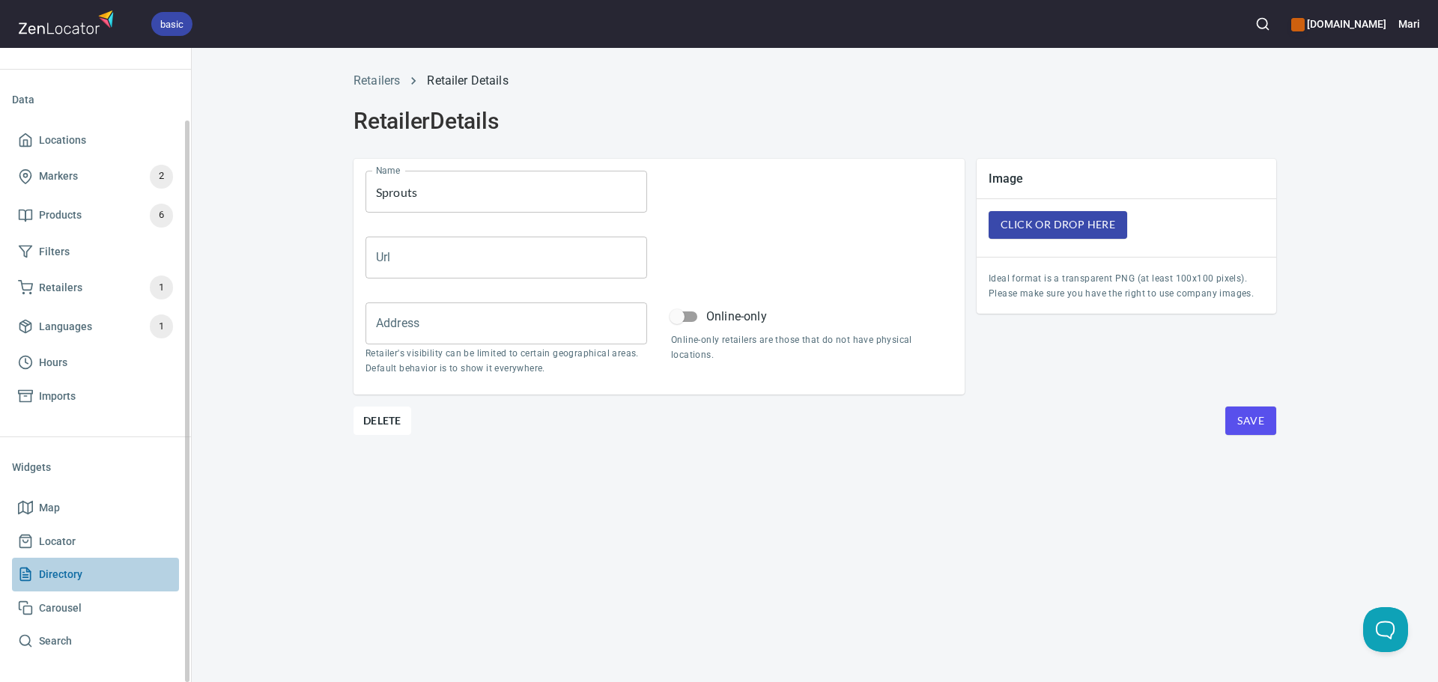
click at [97, 579] on span "Directory" at bounding box center [95, 574] width 155 height 19
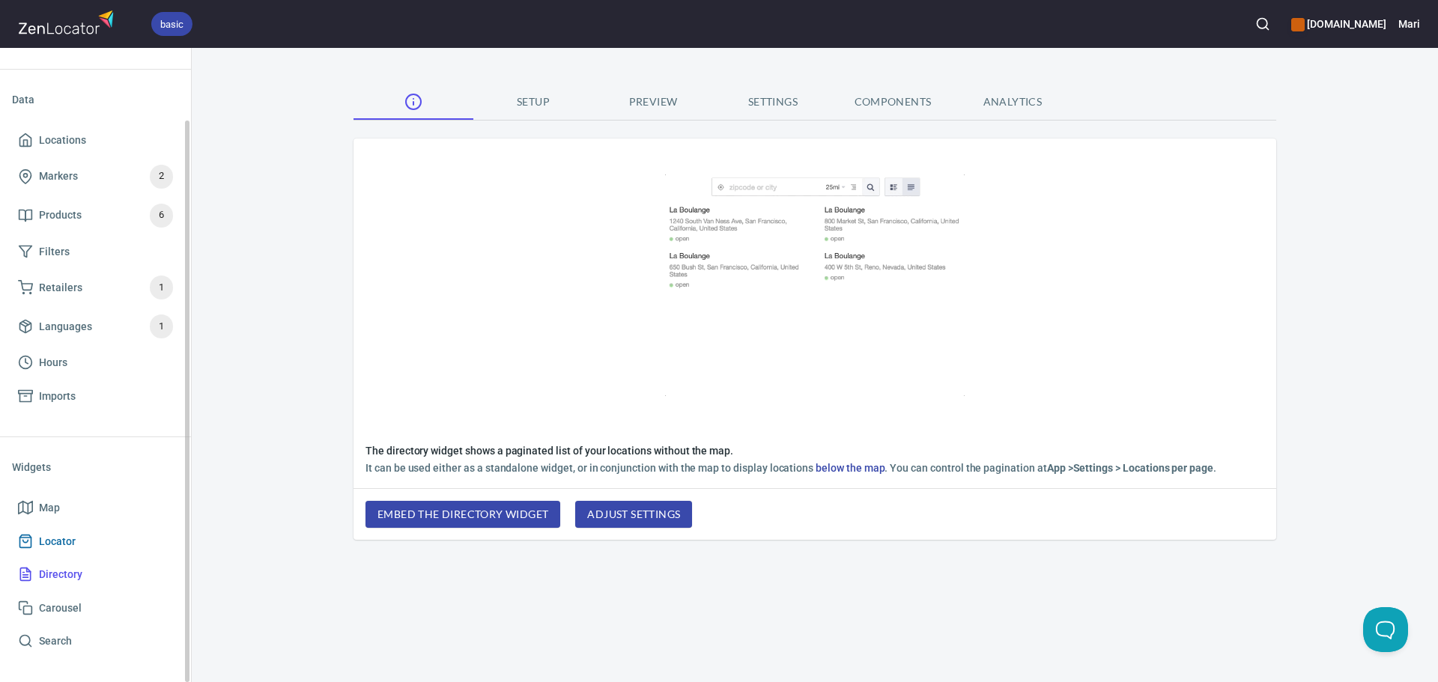
click at [89, 549] on span "Locator" at bounding box center [95, 541] width 155 height 19
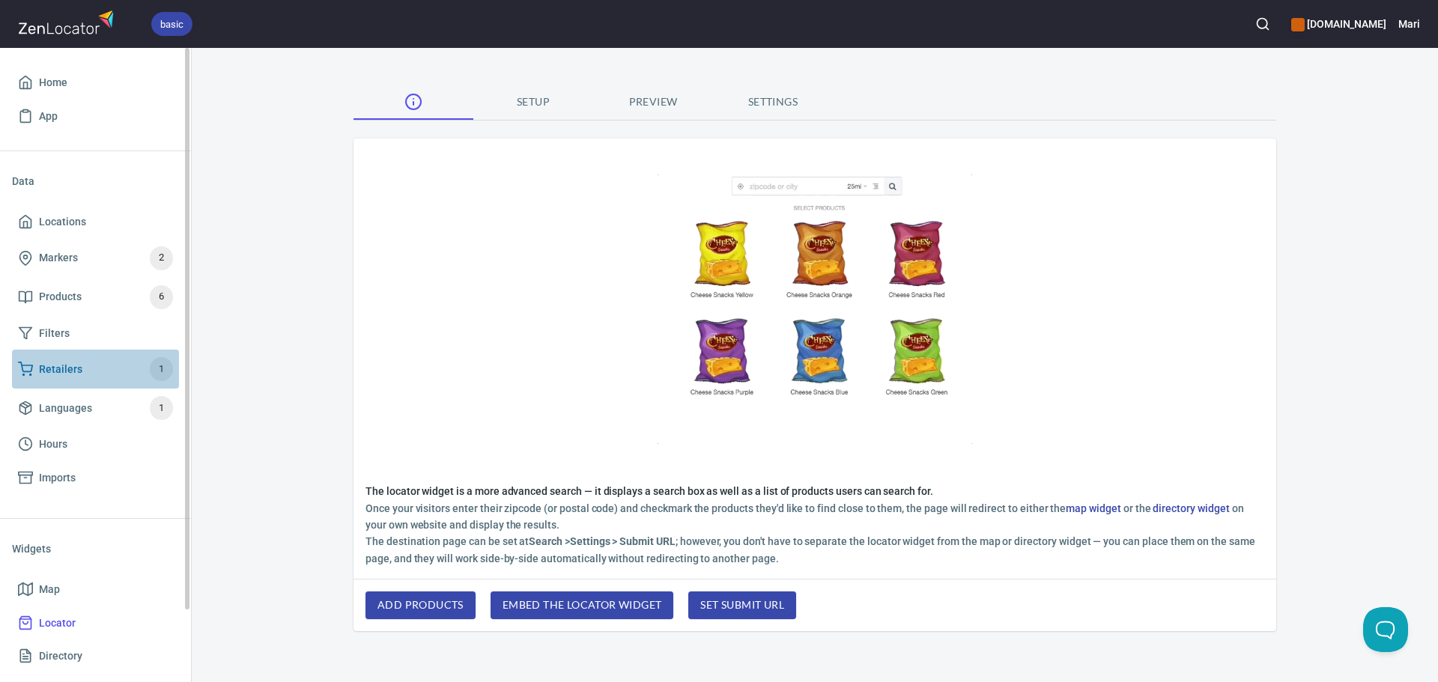
click at [69, 374] on span "Retailers" at bounding box center [60, 369] width 43 height 19
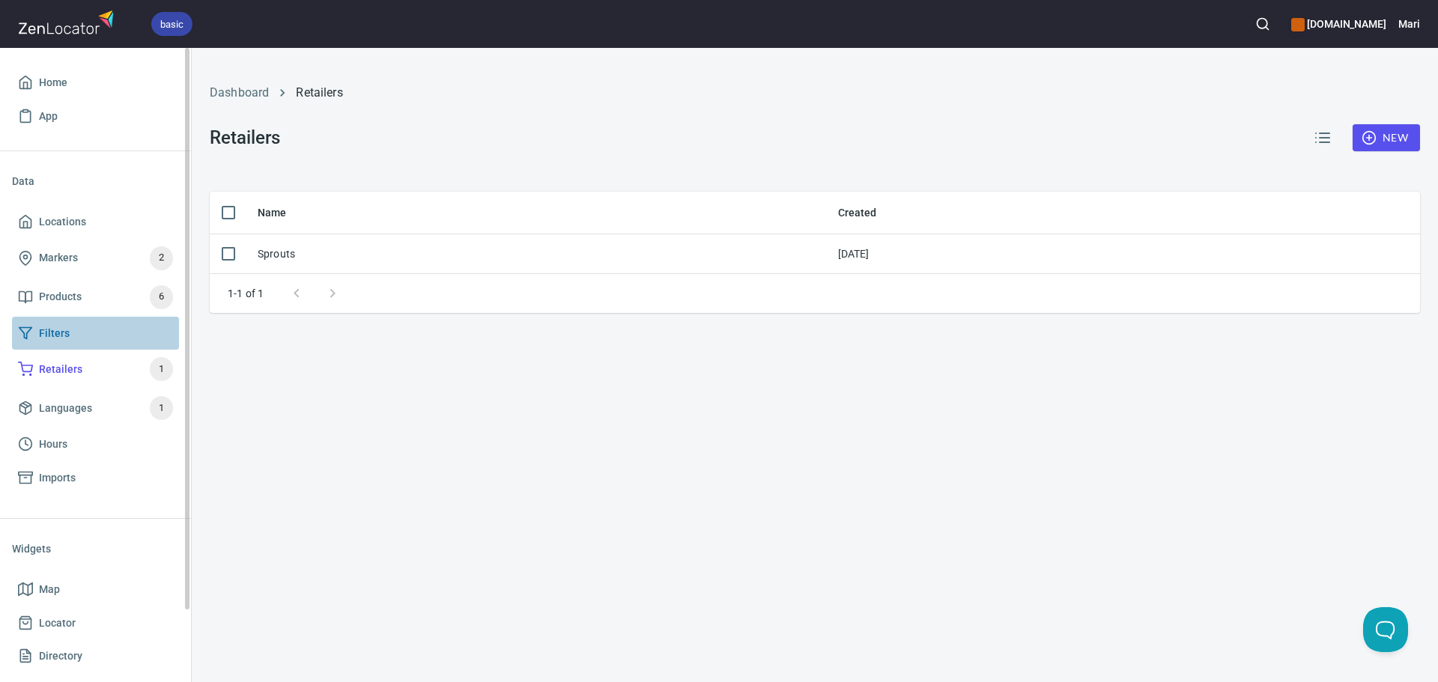
click at [68, 317] on link "Filters" at bounding box center [95, 334] width 167 height 34
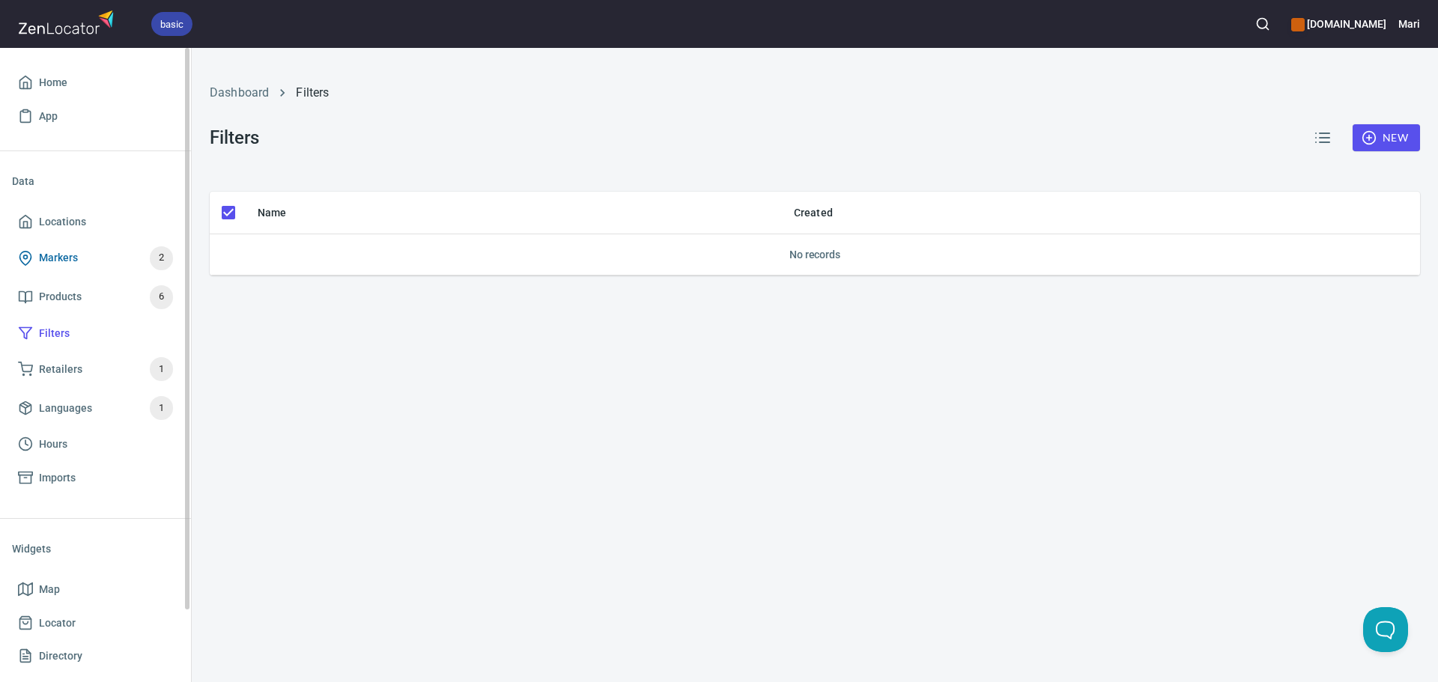
click at [58, 254] on span "Markers" at bounding box center [58, 258] width 39 height 19
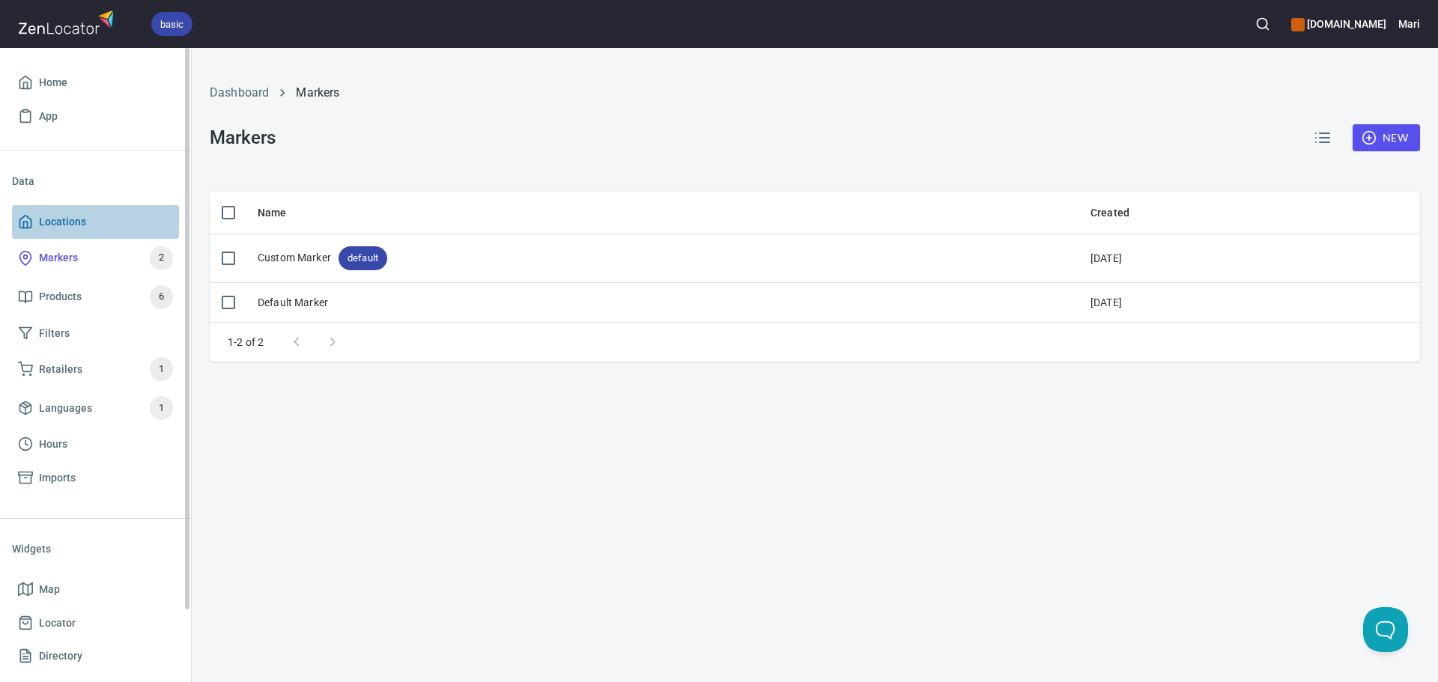
click at [52, 237] on link "Locations" at bounding box center [95, 222] width 167 height 34
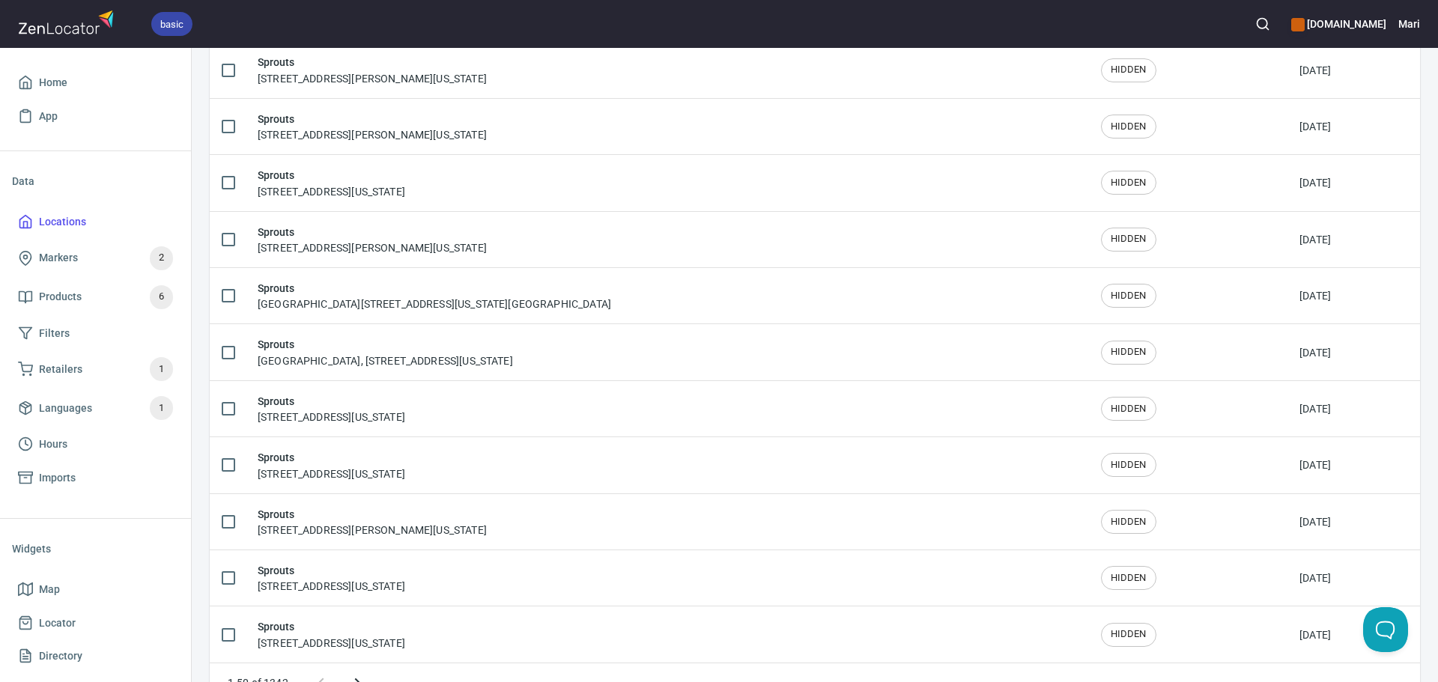
scroll to position [2460, 0]
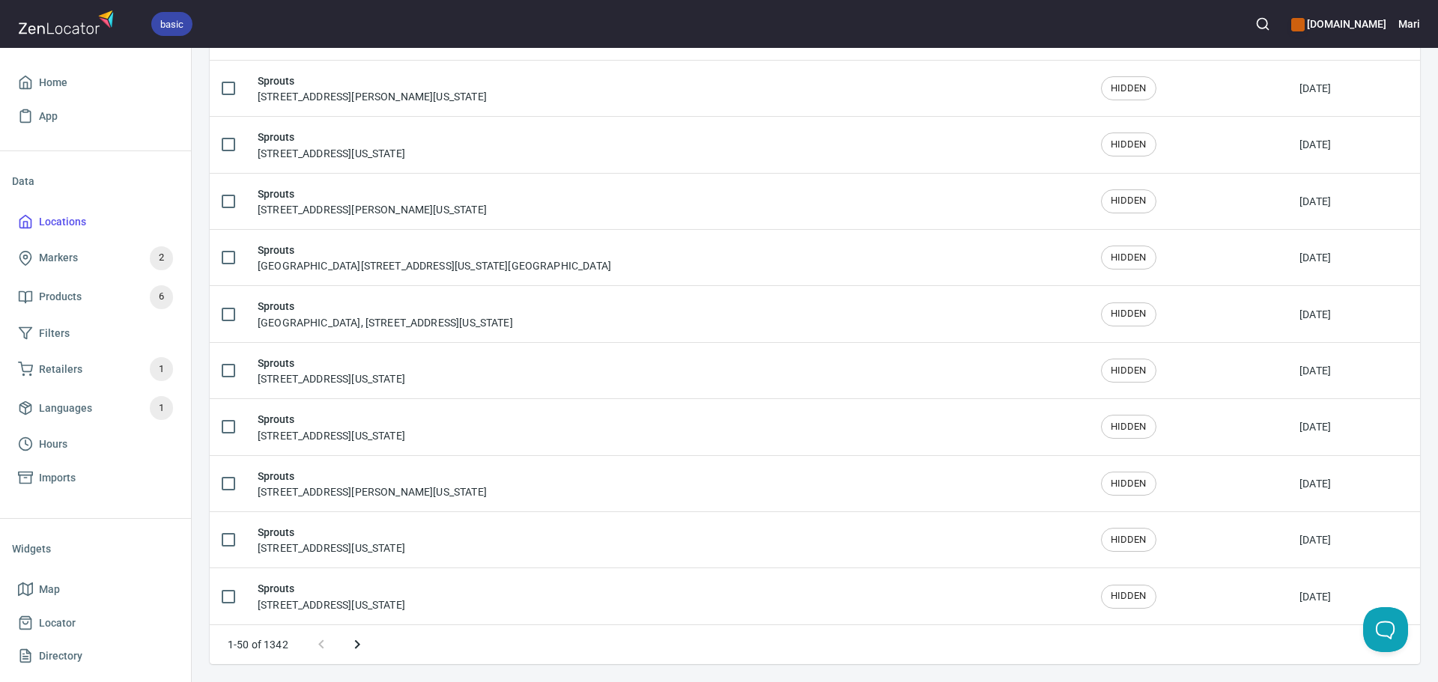
click at [363, 642] on icon "Next page" at bounding box center [357, 645] width 18 height 18
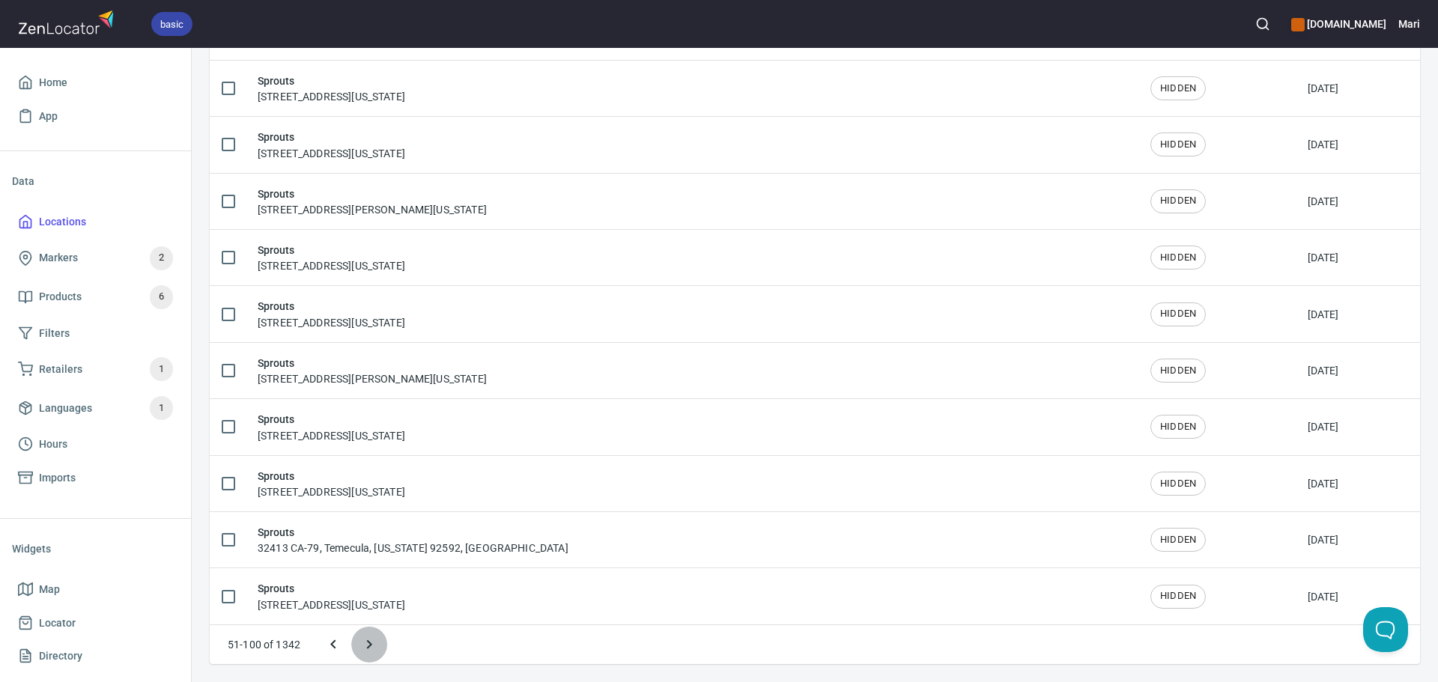
click at [368, 645] on icon "Next page" at bounding box center [369, 645] width 18 height 18
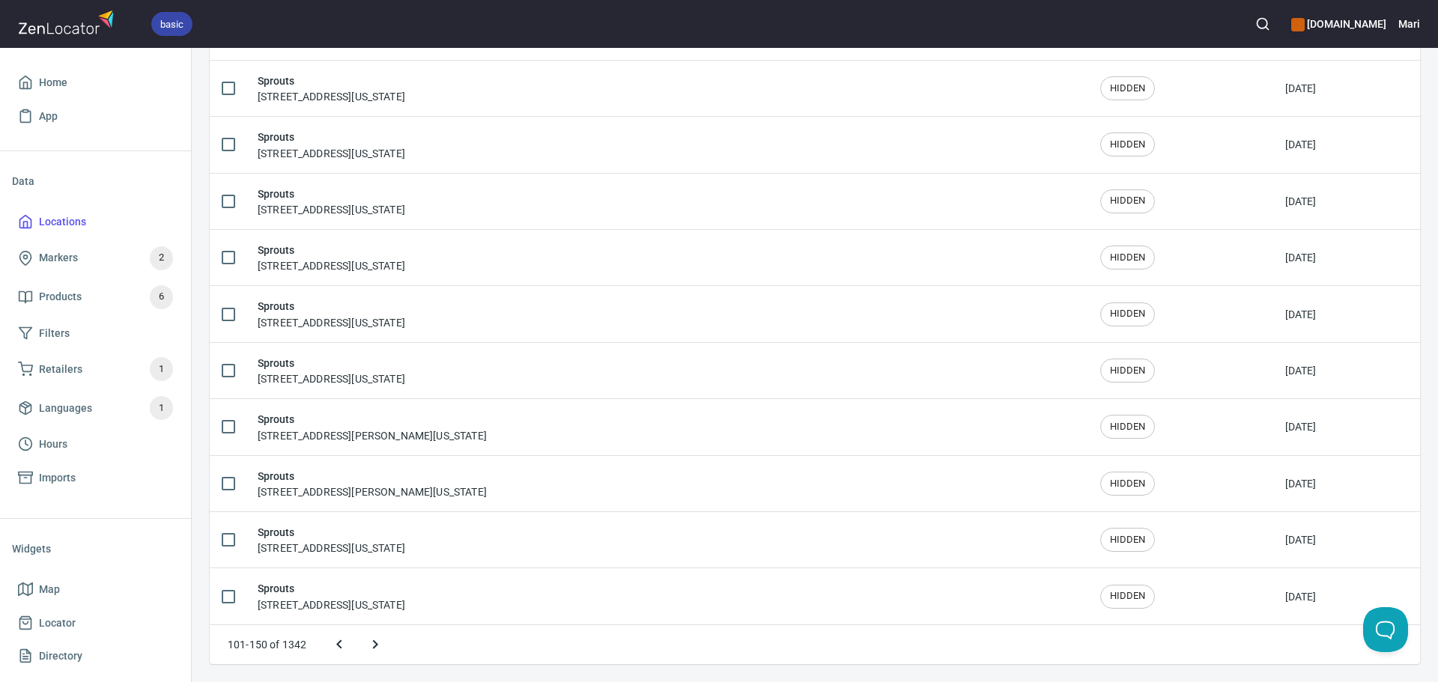
click at [367, 649] on icon "Next page" at bounding box center [375, 645] width 18 height 18
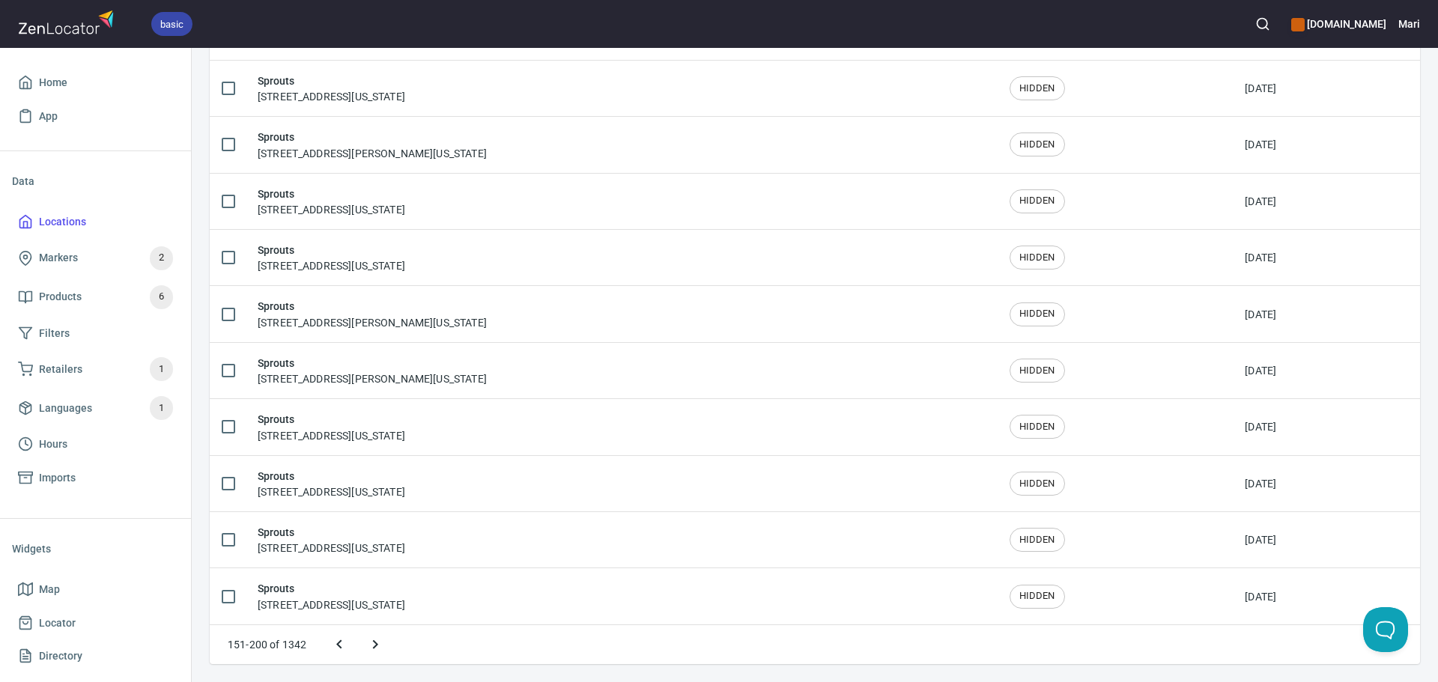
click at [368, 650] on icon "Next page" at bounding box center [375, 645] width 18 height 18
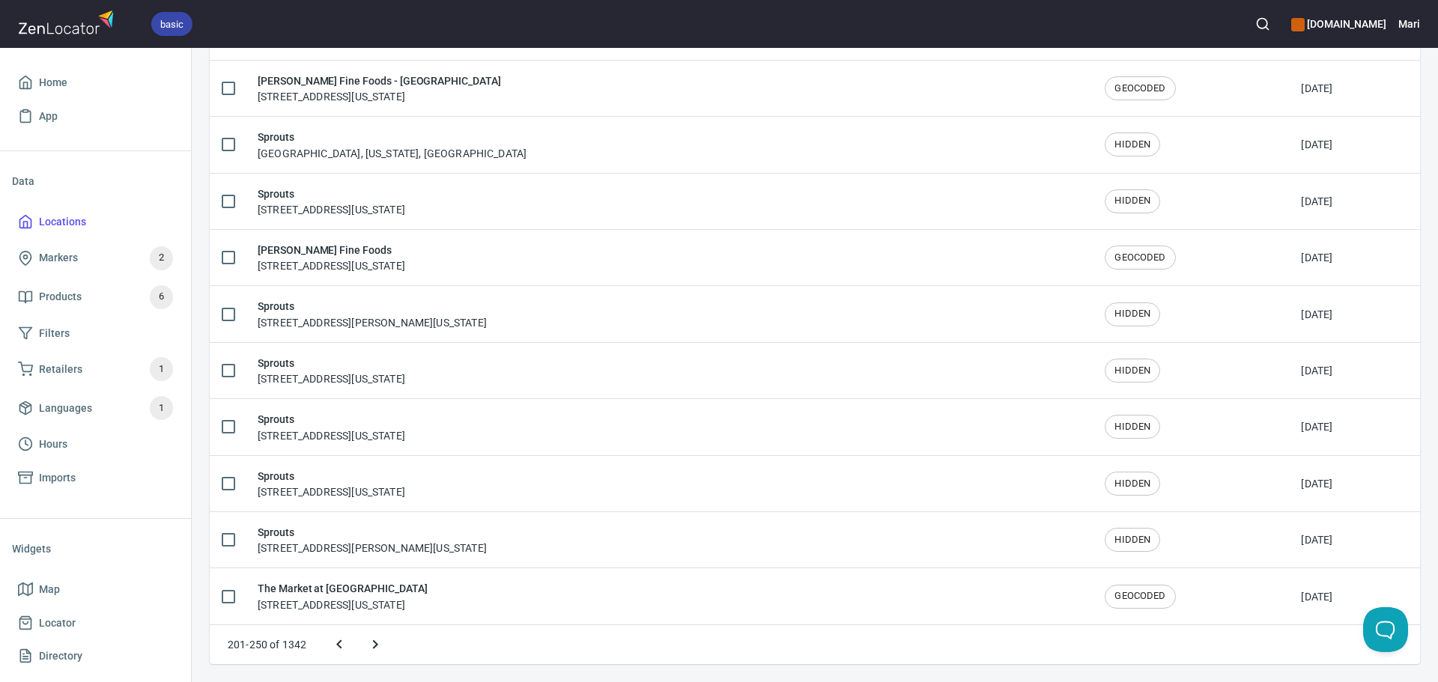
click at [364, 647] on button "Next page" at bounding box center [375, 645] width 36 height 36
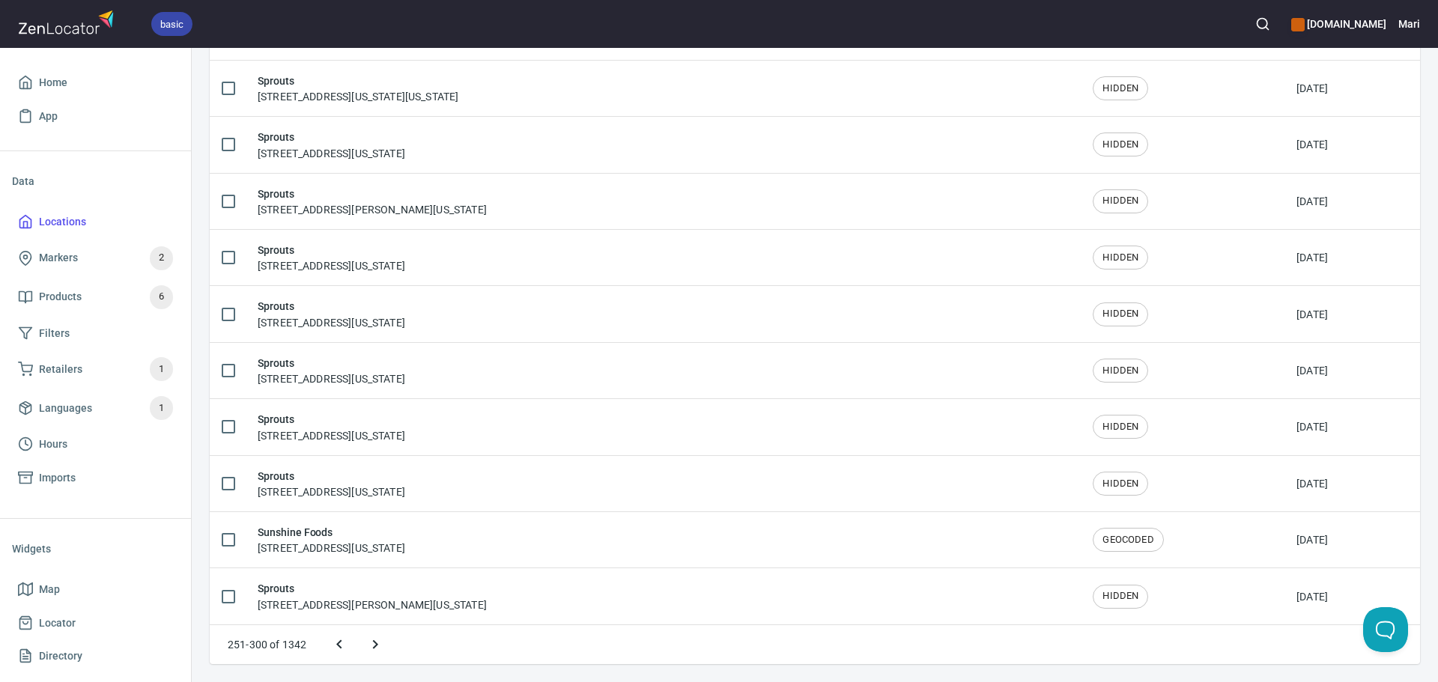
click at [376, 646] on icon "Next page" at bounding box center [375, 644] width 5 height 9
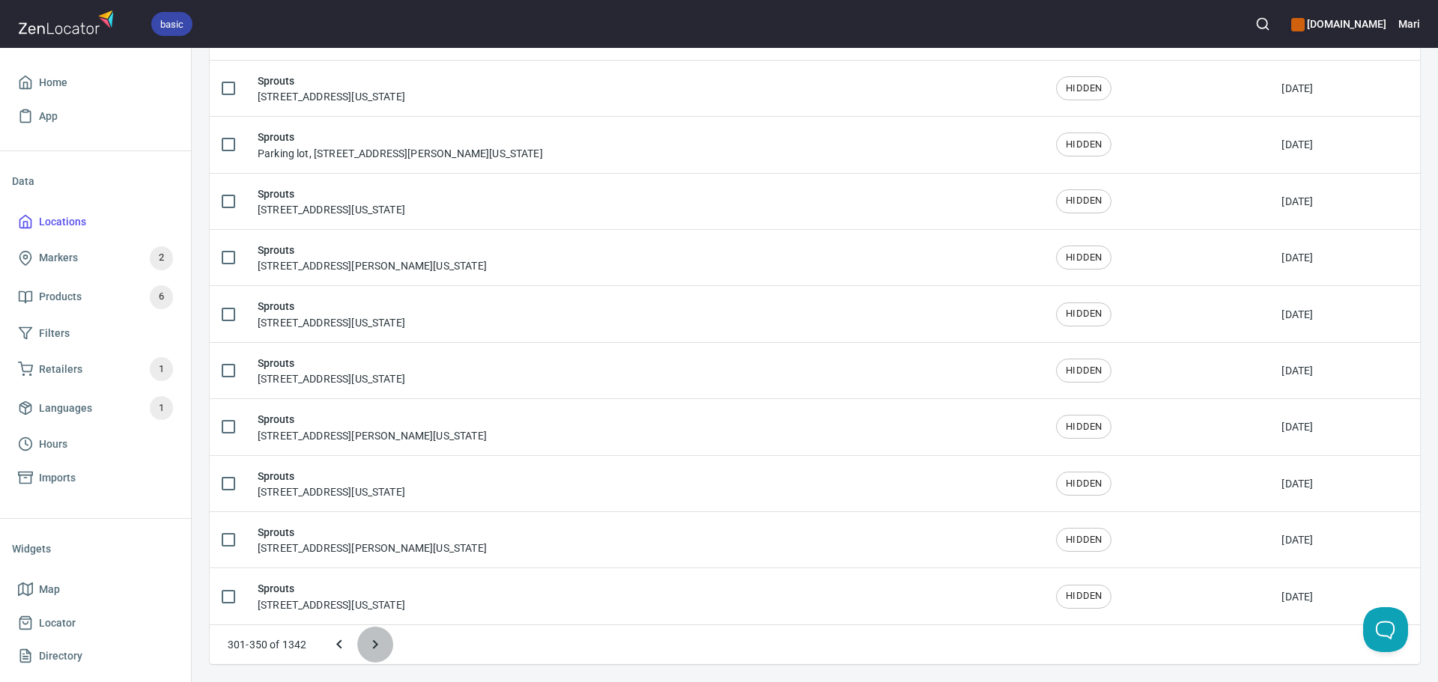
click at [376, 646] on icon "Next page" at bounding box center [375, 644] width 5 height 9
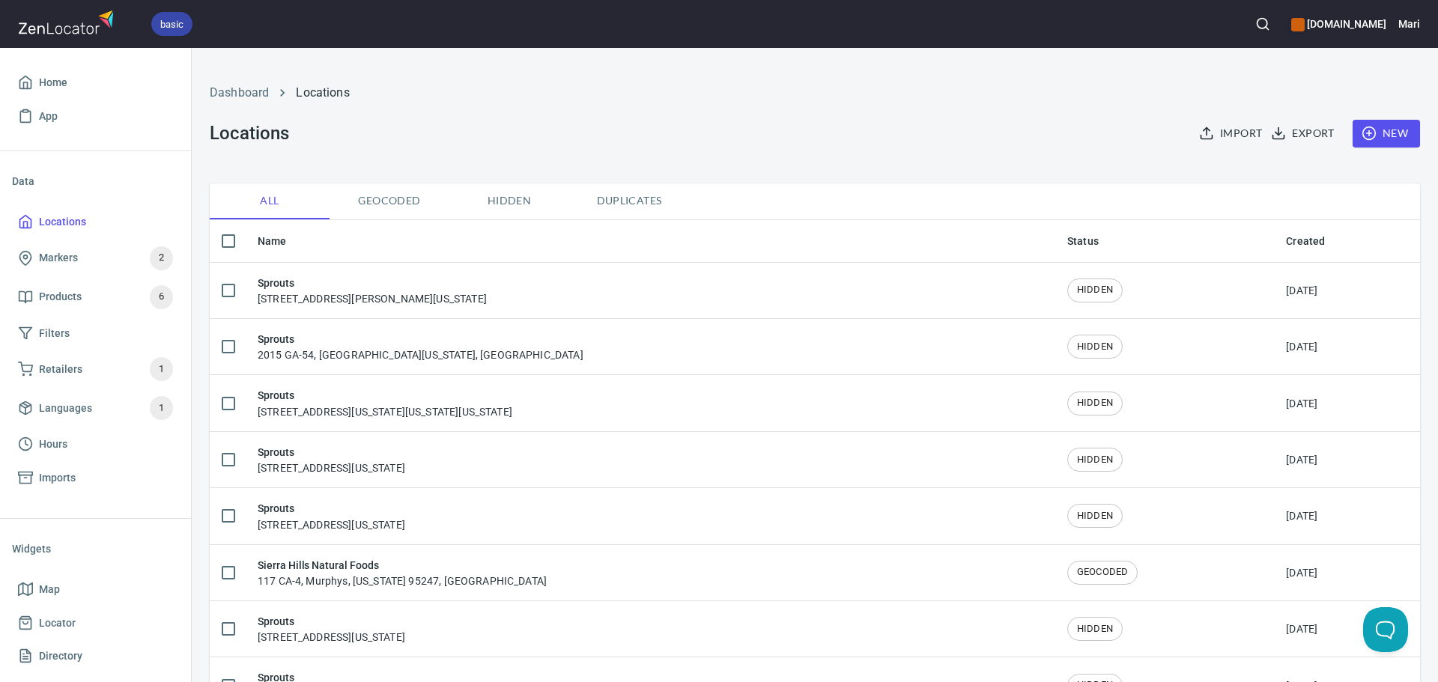
checkbox input "false"
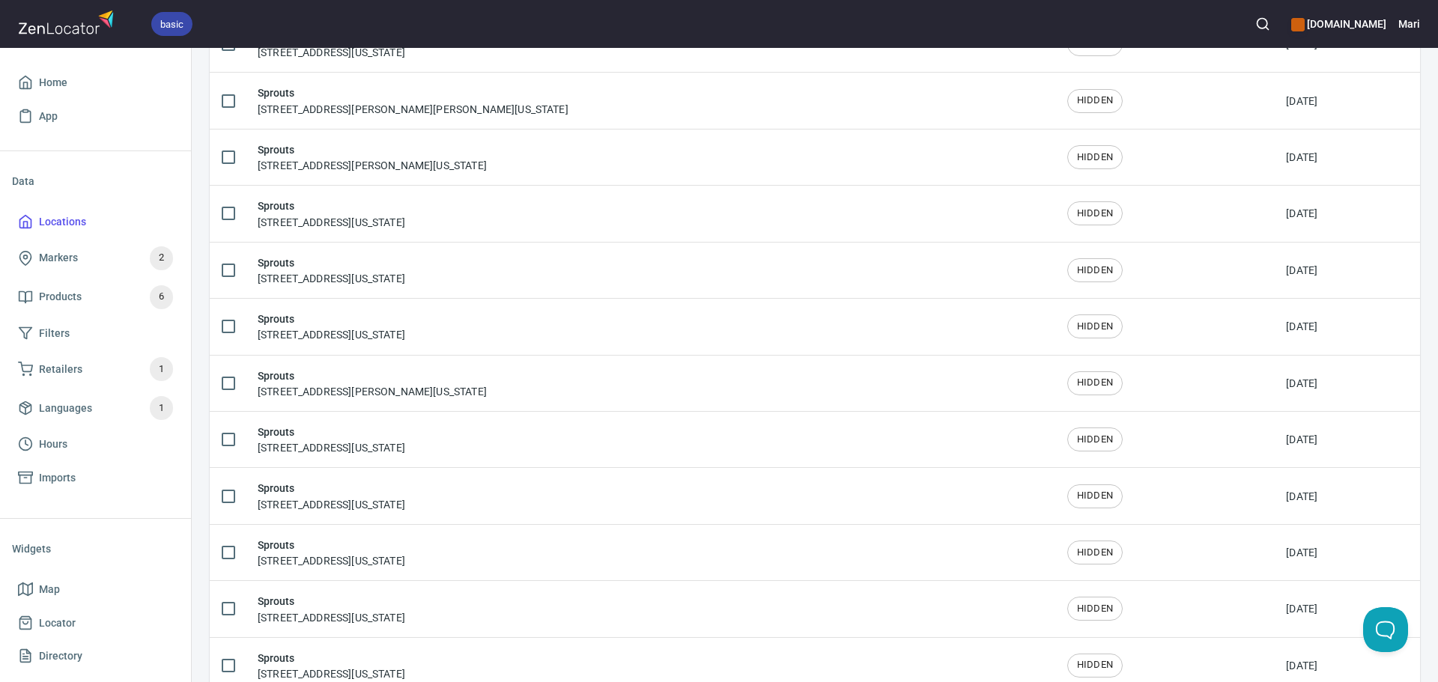
scroll to position [1797, 0]
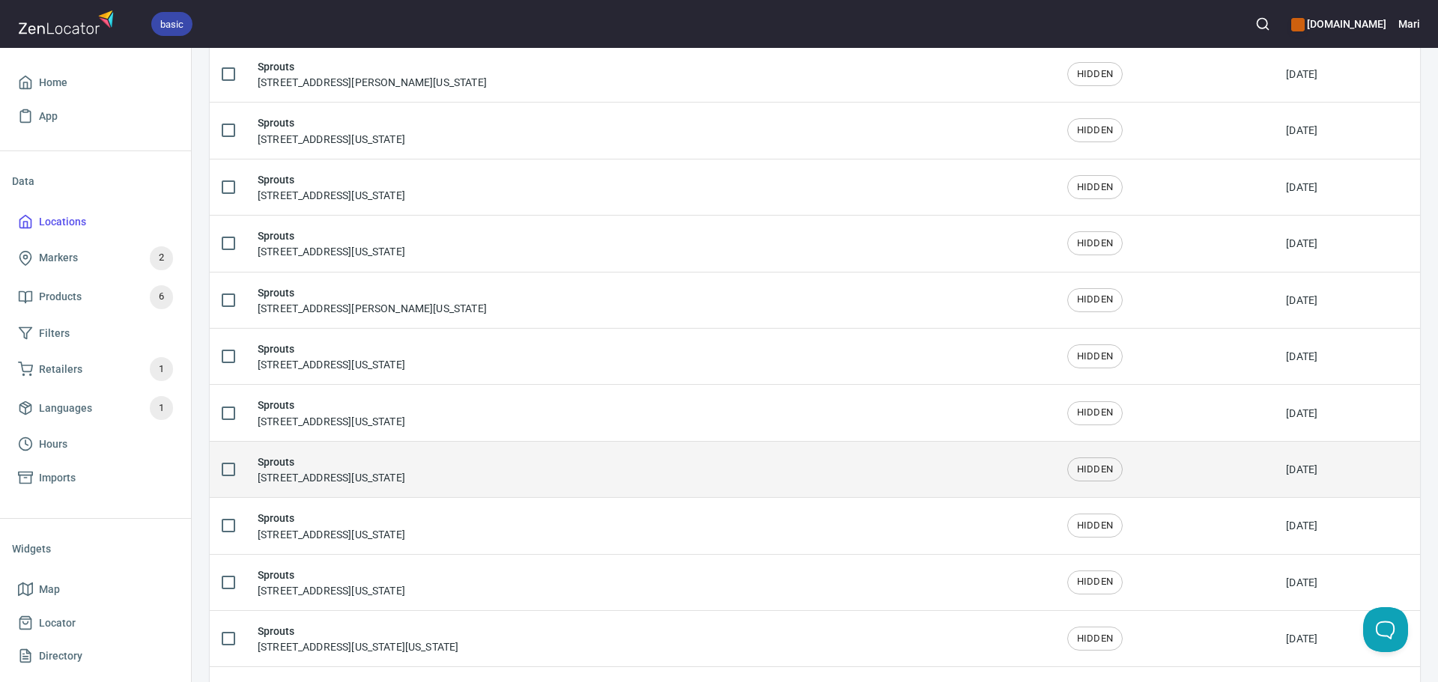
click at [341, 480] on div "Sprouts [STREET_ADDRESS][US_STATE]" at bounding box center [332, 469] width 148 height 31
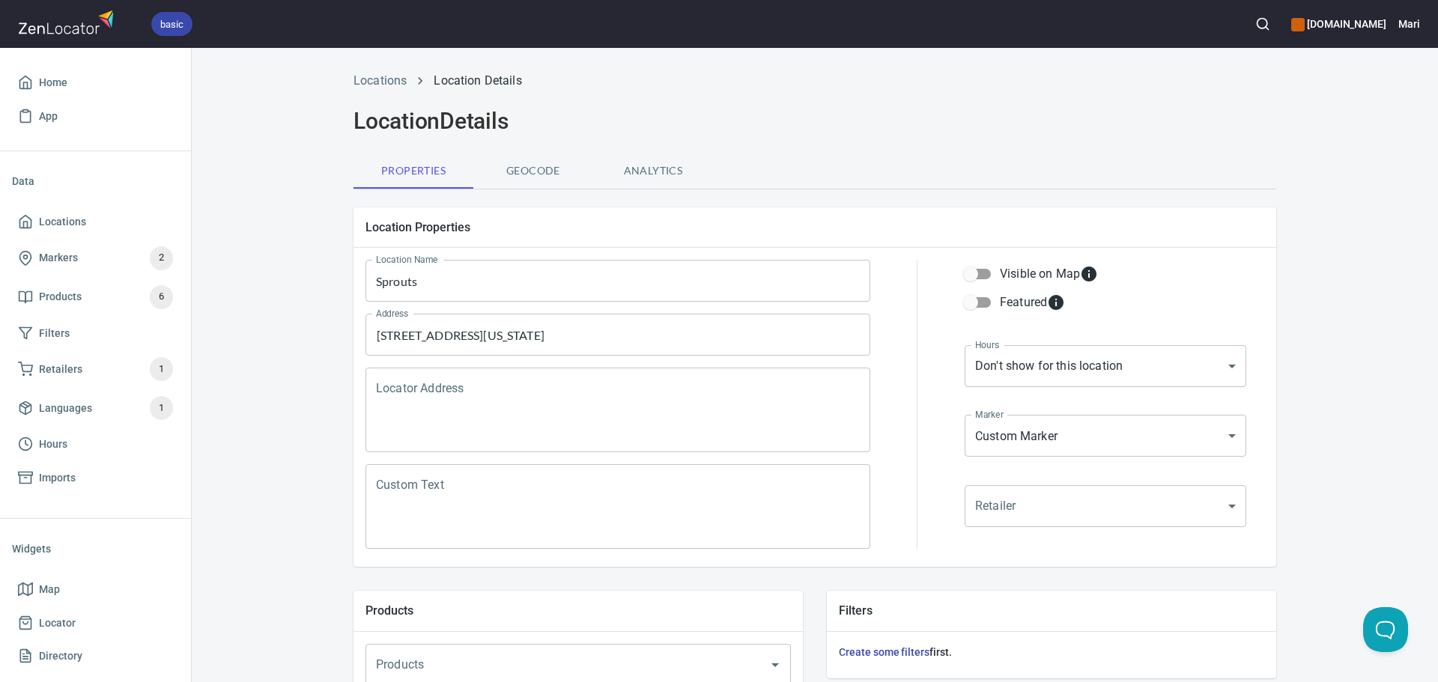
click at [534, 171] on span "Geocode" at bounding box center [533, 171] width 102 height 19
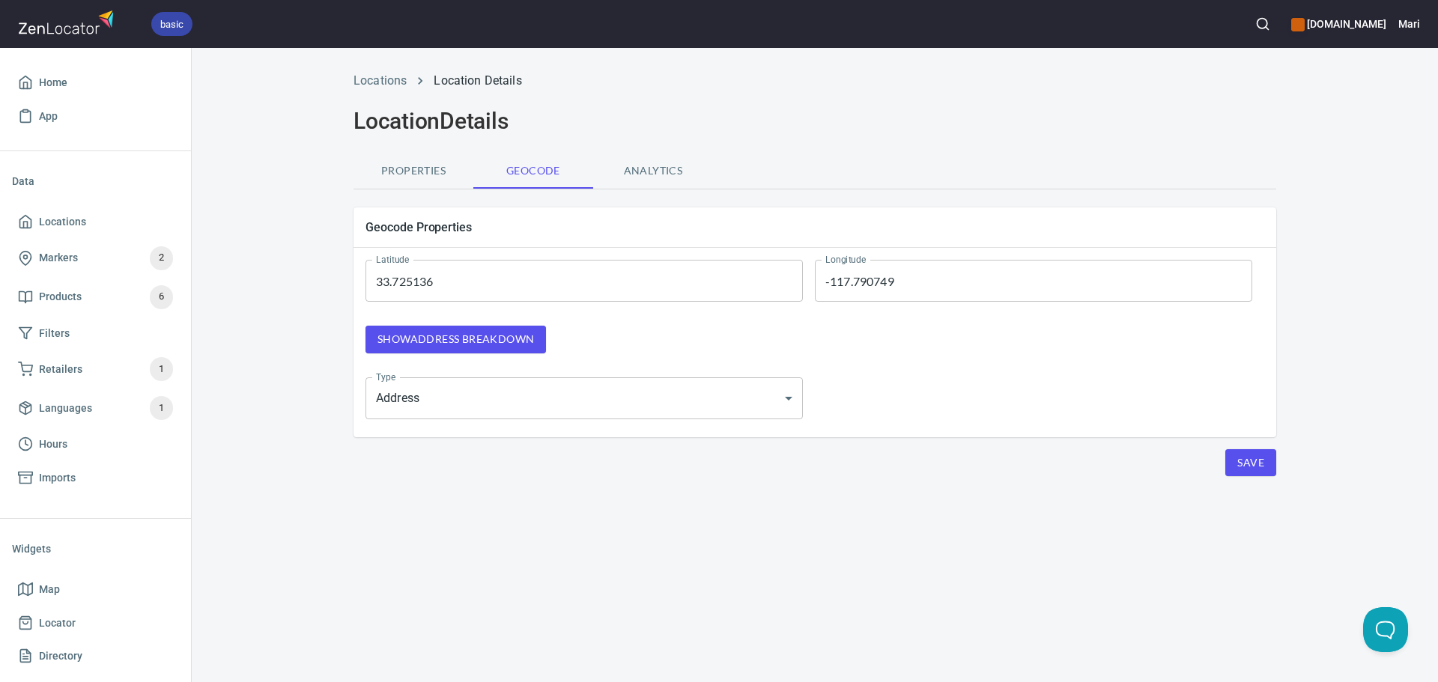
click at [625, 169] on span "Analytics" at bounding box center [653, 171] width 102 height 19
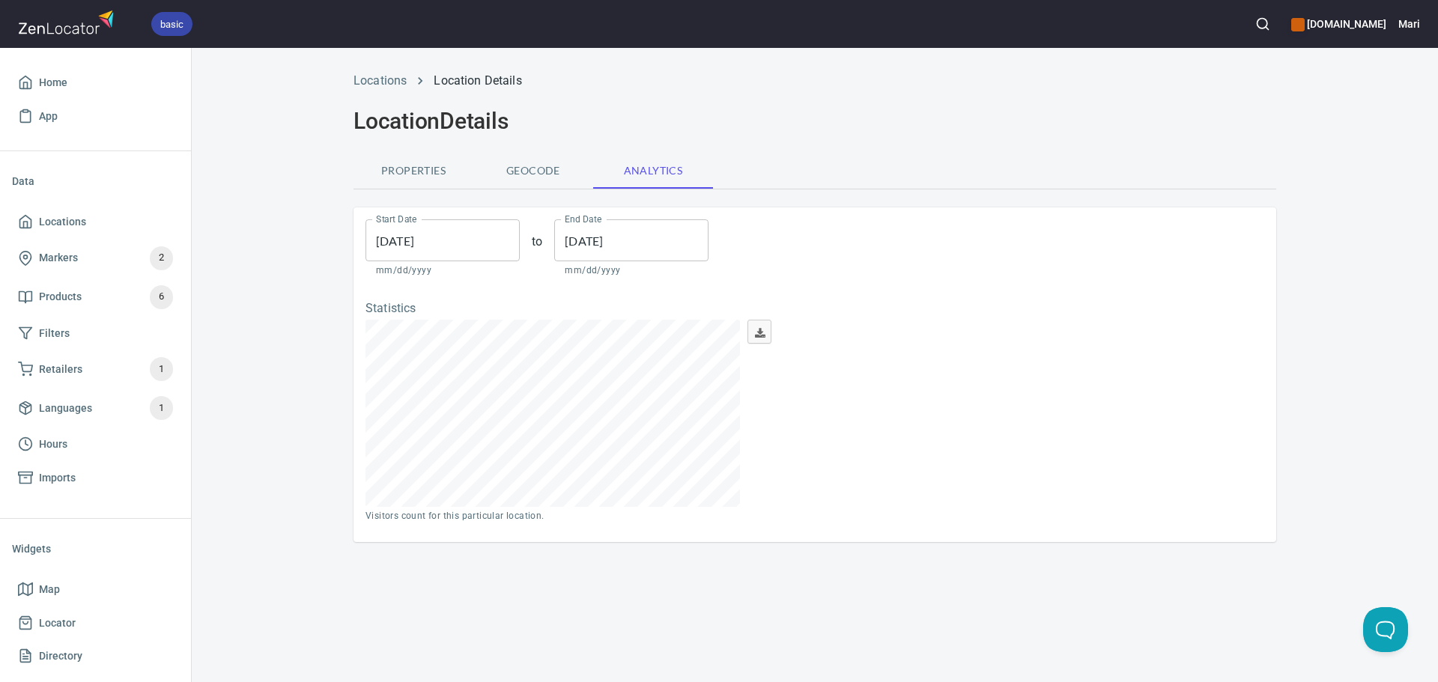
scroll to position [187, 374]
